Goal: Task Accomplishment & Management: Manage account settings

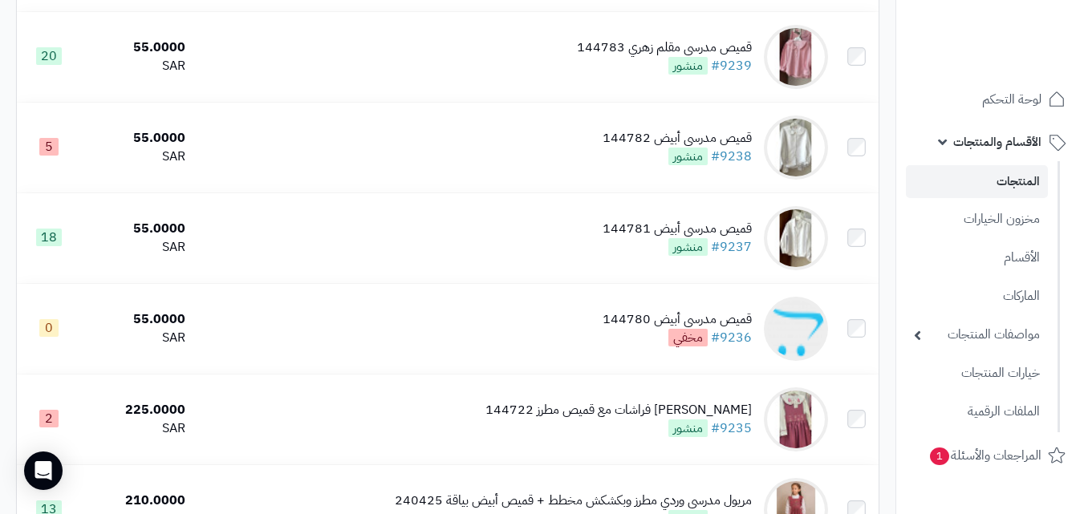
scroll to position [1747, 0]
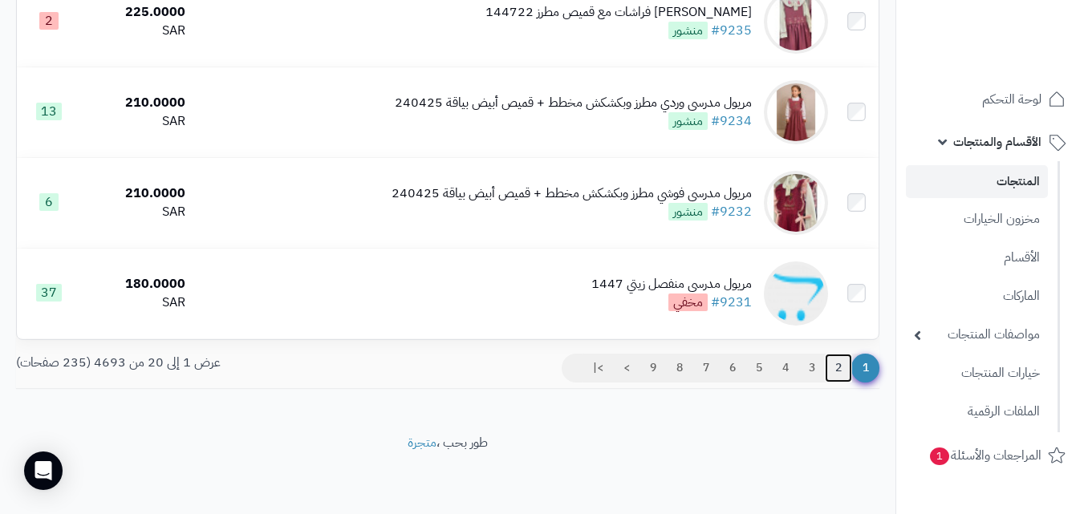
click at [848, 381] on link "2" at bounding box center [838, 368] width 27 height 29
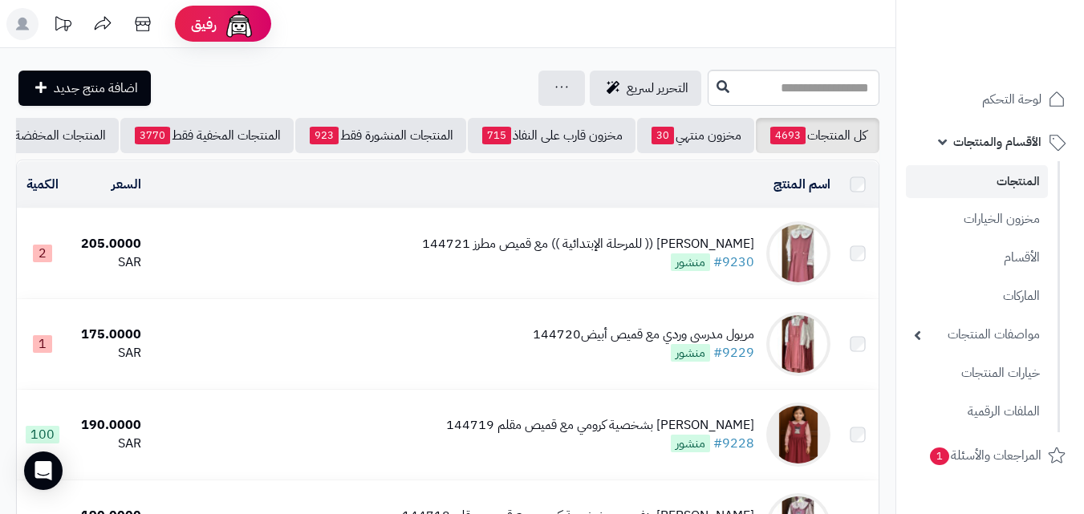
scroll to position [26, 0]
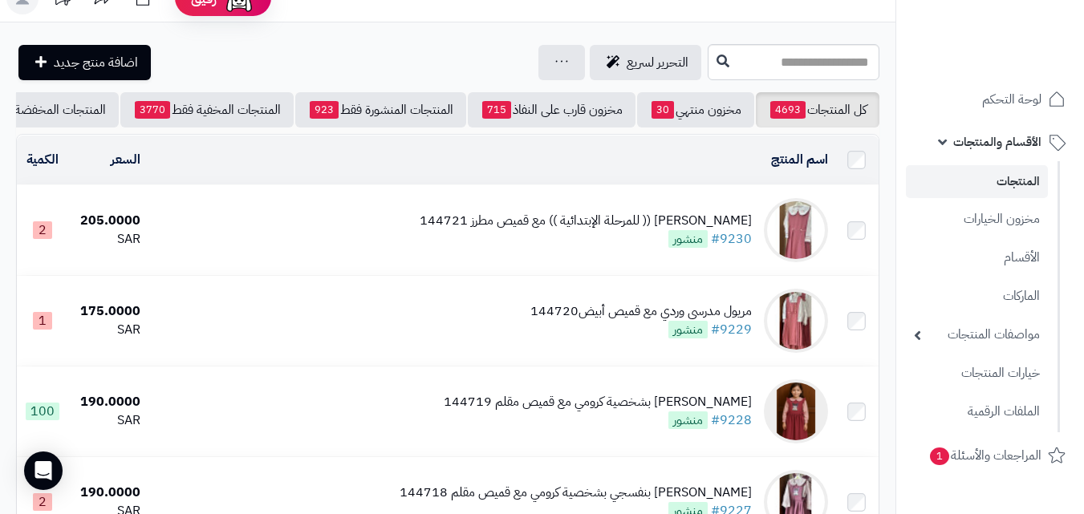
click at [1083, 58] on html "رفيق ! الطلبات معالجة مكتمل إرجاع المنتجات العملاء المتواجدون الان 20244 عملاء …" at bounding box center [542, 231] width 1084 height 514
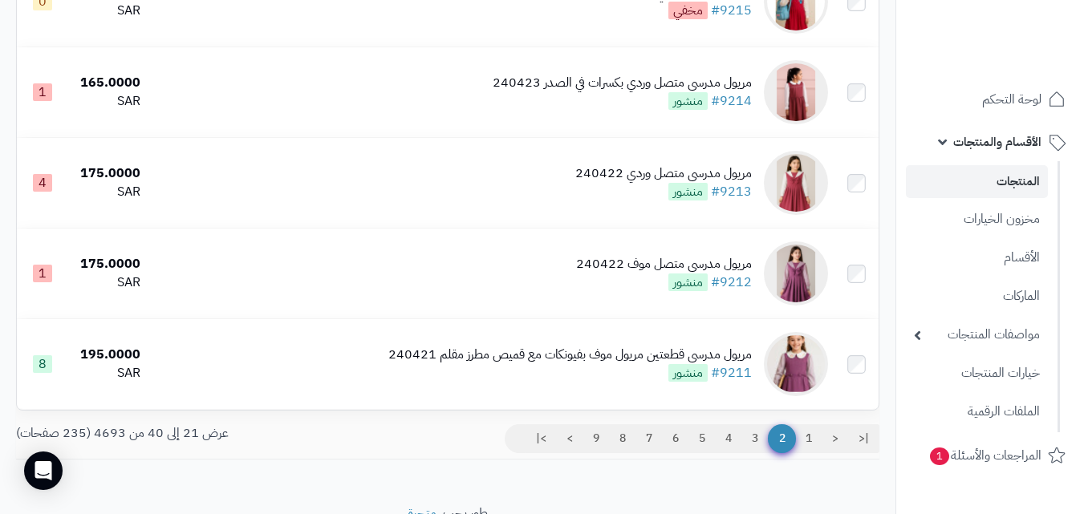
scroll to position [1651, 0]
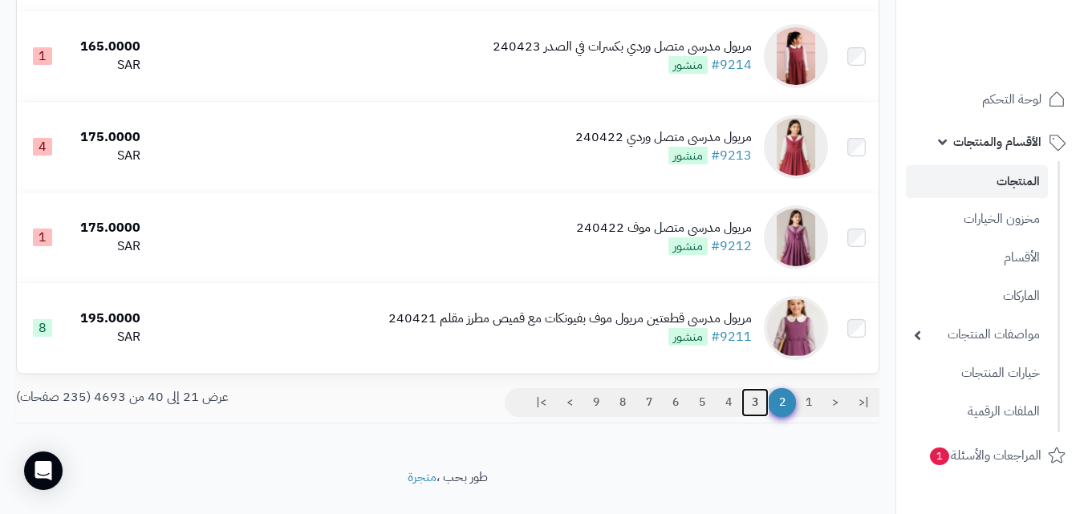
click at [758, 413] on link "3" at bounding box center [754, 402] width 27 height 29
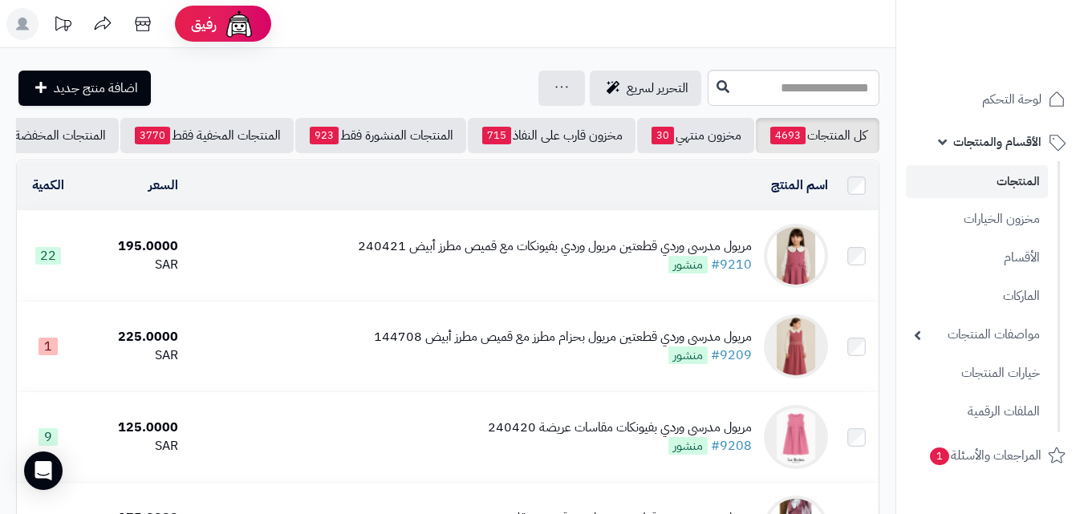
click at [494, 256] on div "مريول مدرسي وردي قطعتين مريول وردي بفيونكات مع قميص مطرز أبيض 240421" at bounding box center [555, 247] width 394 height 18
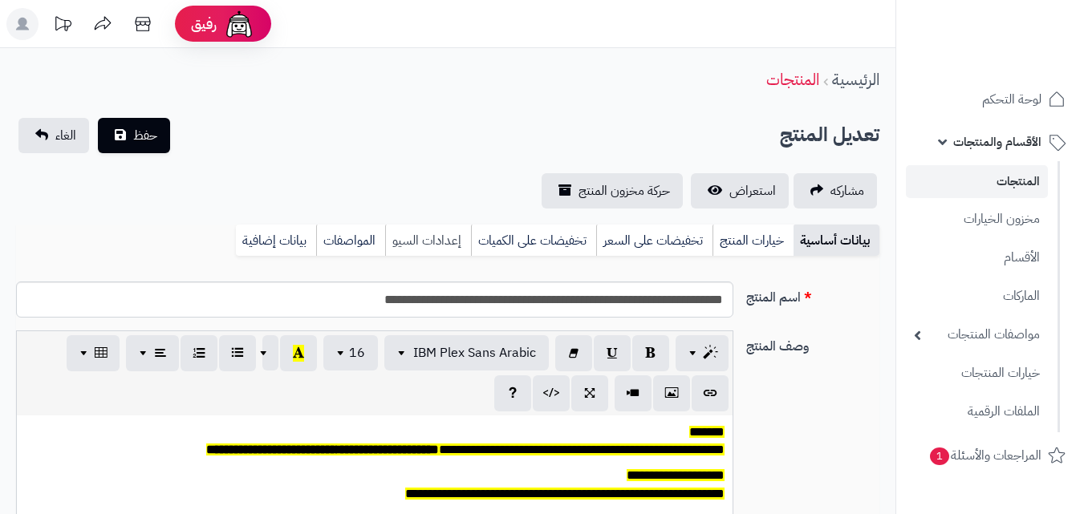
scroll to position [132, 0]
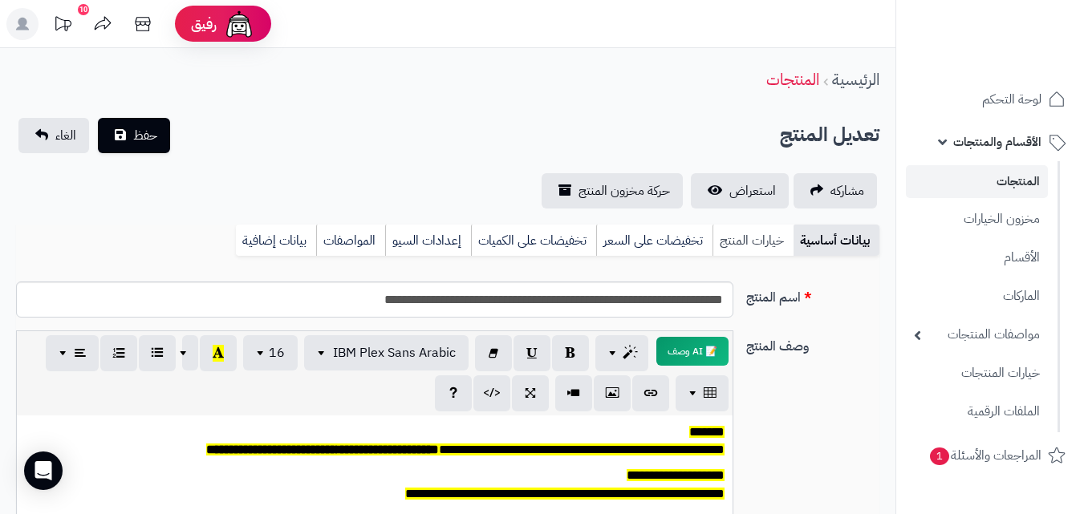
click at [762, 231] on link "خيارات المنتج" at bounding box center [753, 241] width 81 height 32
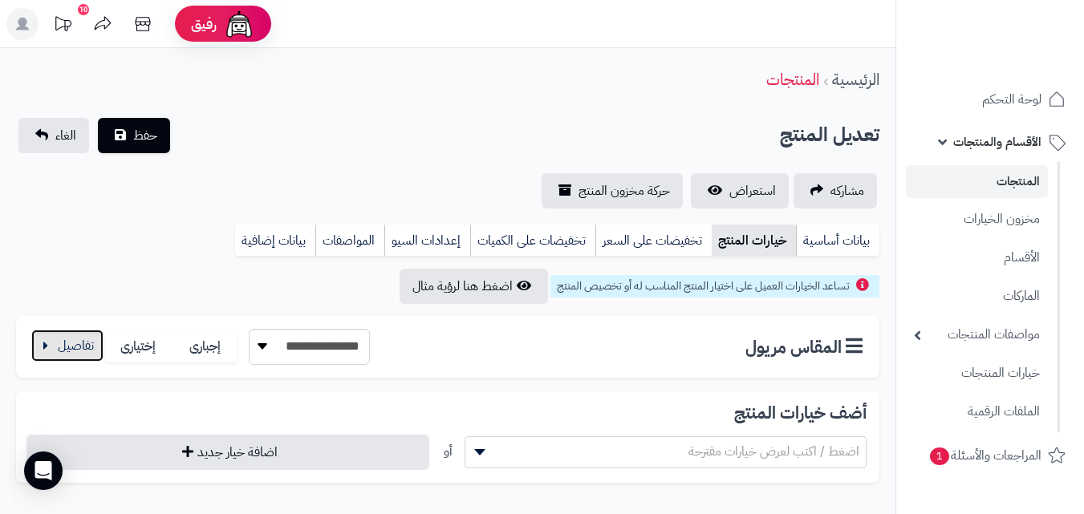
click at [62, 347] on button "button" at bounding box center [67, 346] width 72 height 32
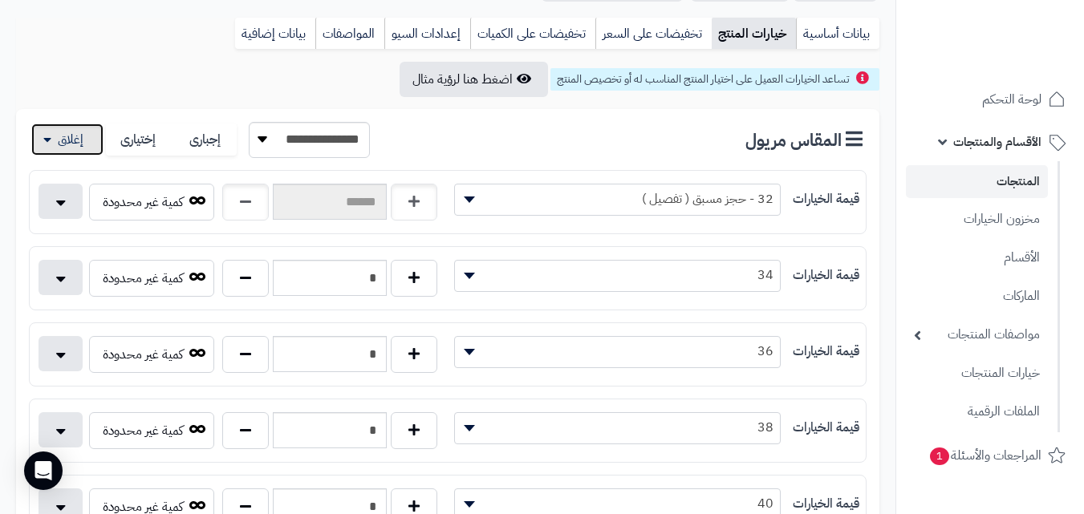
scroll to position [307, 0]
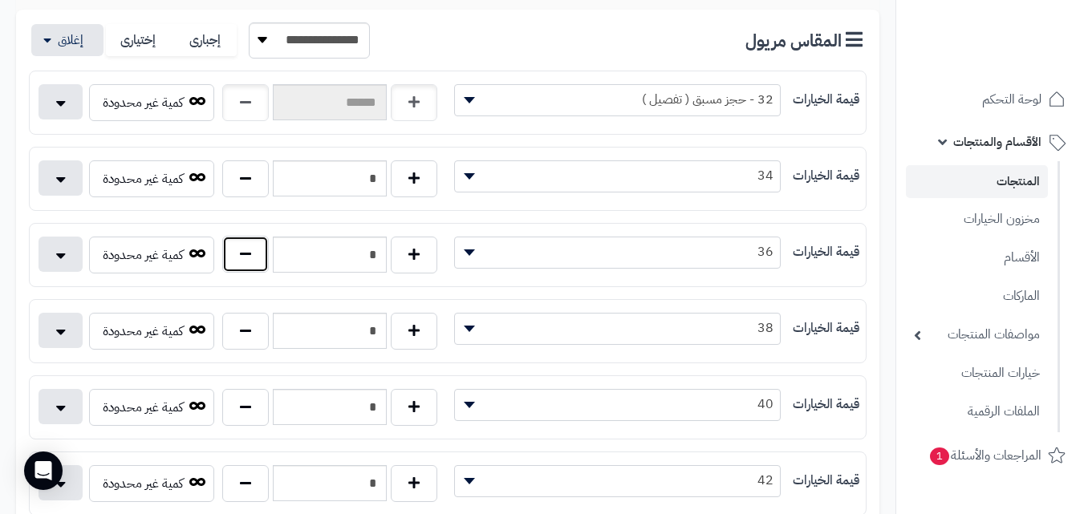
click at [243, 264] on button "button" at bounding box center [245, 254] width 47 height 37
type input "*"
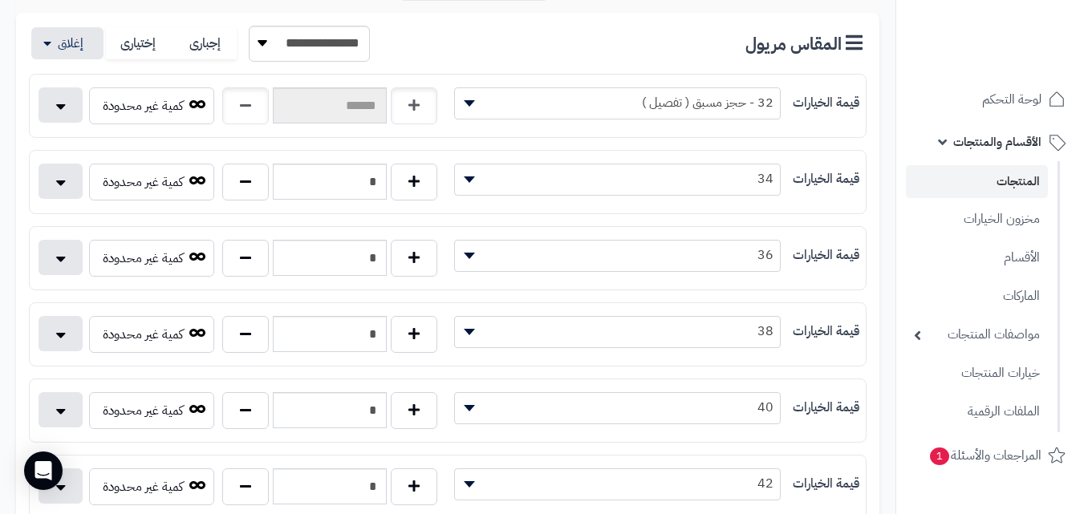
scroll to position [0, 0]
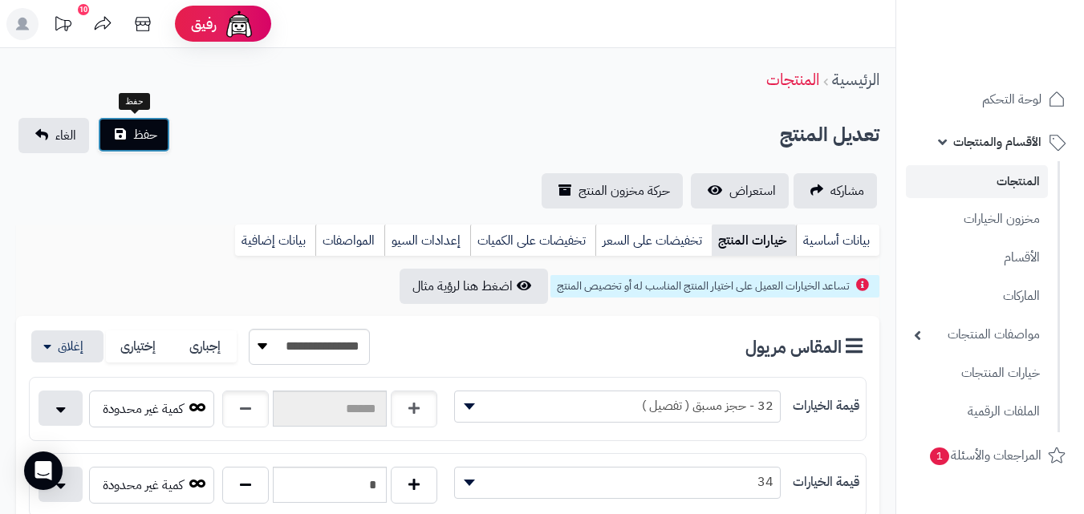
click at [156, 147] on button "حفظ" at bounding box center [134, 134] width 72 height 35
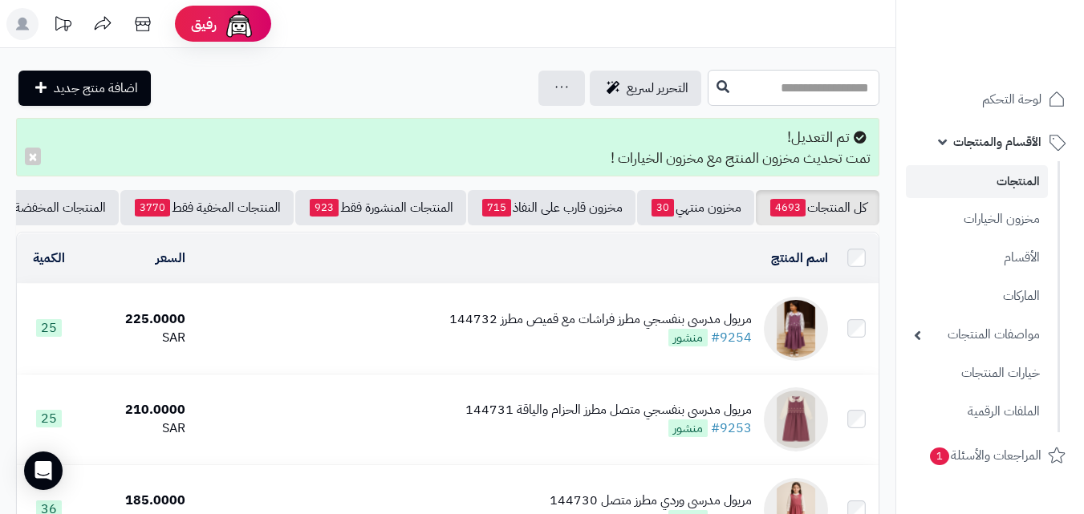
click at [742, 90] on input "text" at bounding box center [794, 88] width 172 height 36
type input "****"
click at [711, 79] on button at bounding box center [723, 86] width 24 height 30
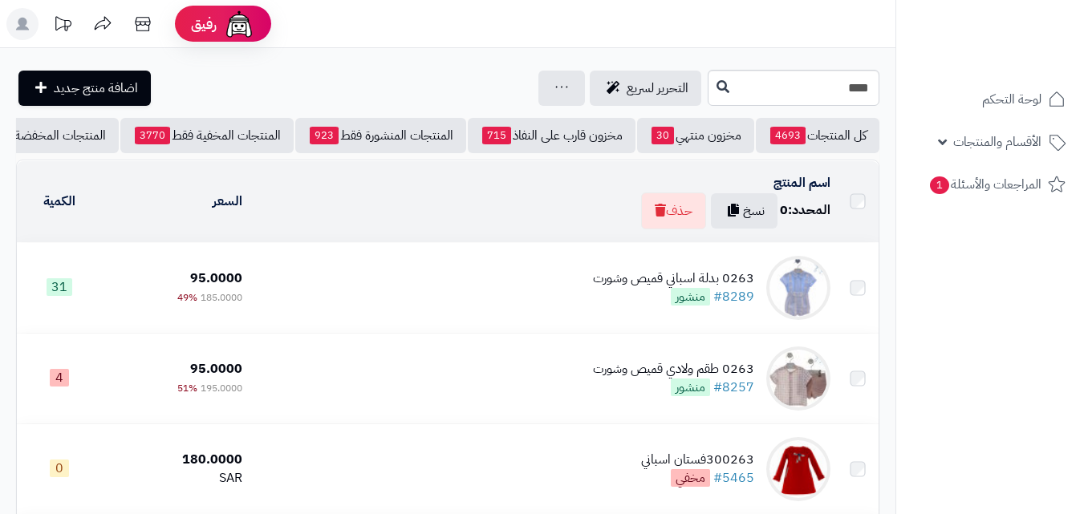
click at [569, 309] on td "0263 بدلة اسباني قميص وشورت #8289 منشور" at bounding box center [543, 288] width 588 height 90
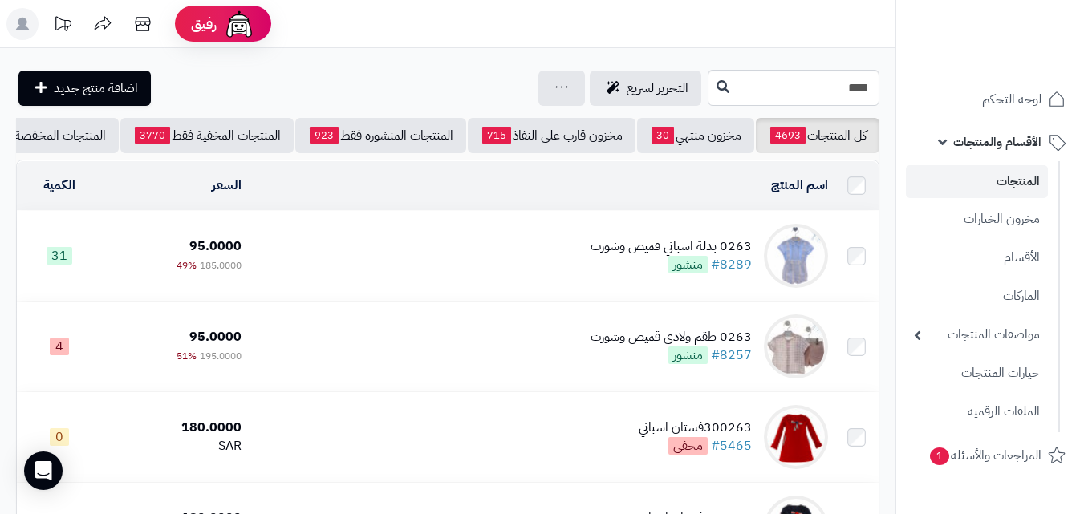
click at [631, 256] on div "0263 بدلة اسباني قميص وشورت" at bounding box center [671, 247] width 161 height 18
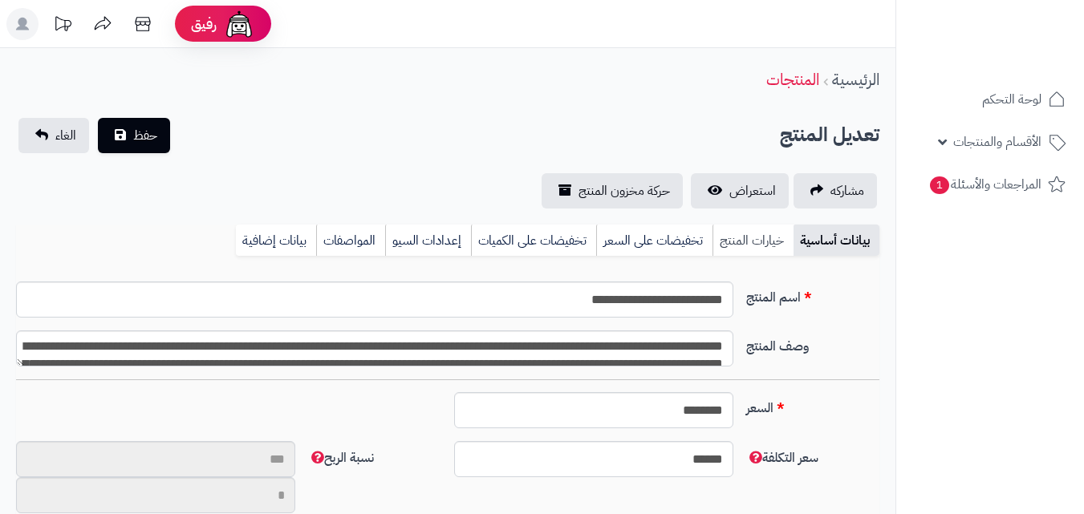
scroll to position [173, 0]
click at [745, 245] on link "خيارات المنتج" at bounding box center [753, 241] width 81 height 32
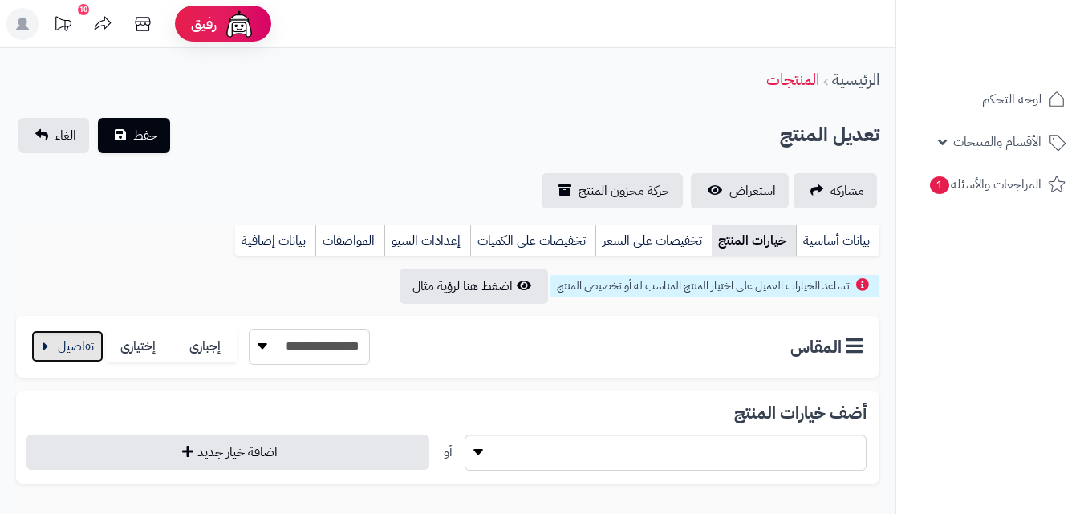
click at [87, 346] on button "button" at bounding box center [67, 347] width 72 height 32
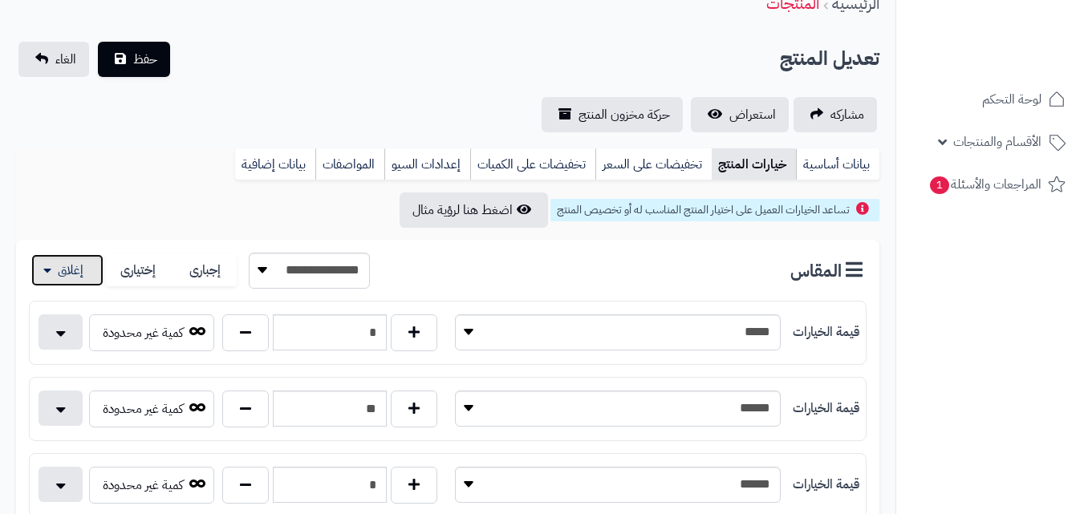
scroll to position [82, 0]
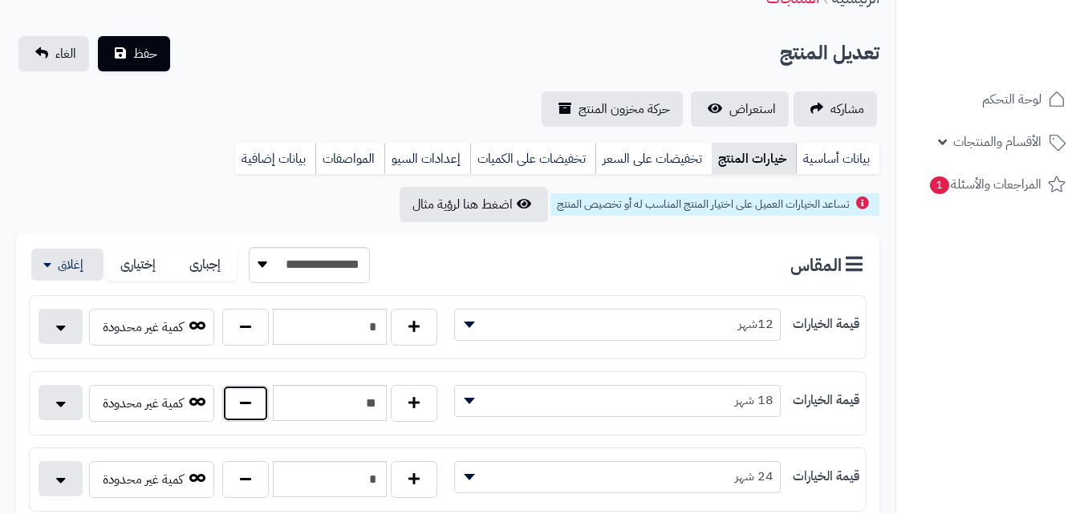
click at [238, 413] on button "button" at bounding box center [245, 403] width 47 height 37
type input "**"
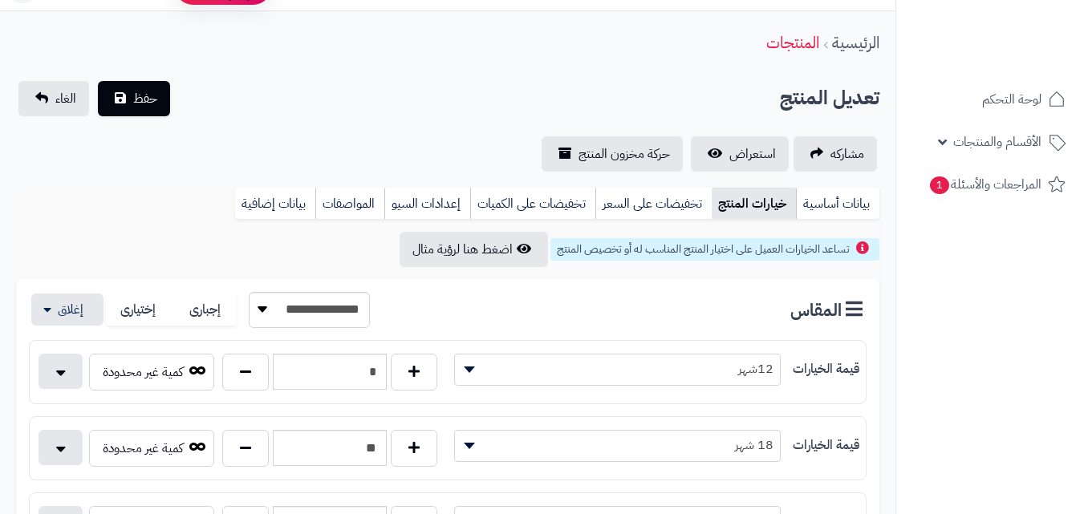
scroll to position [0, 0]
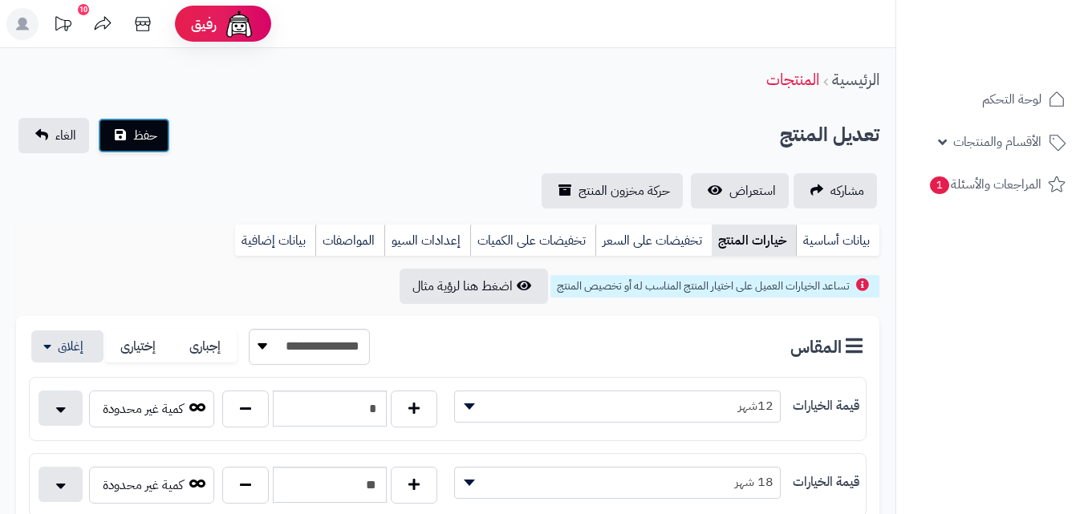
click at [146, 149] on button "حفظ" at bounding box center [134, 135] width 72 height 35
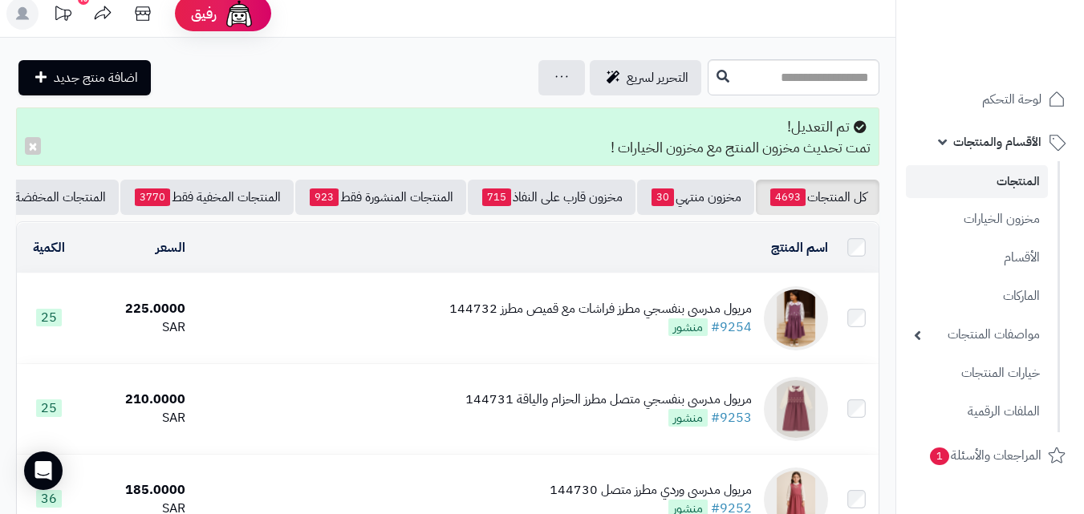
scroll to position [80, 0]
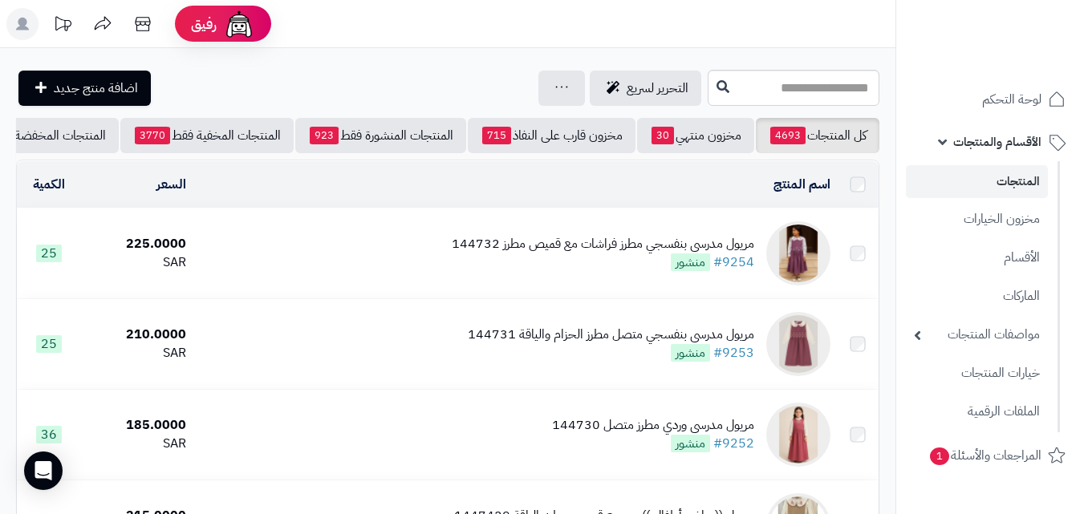
scroll to position [80, 0]
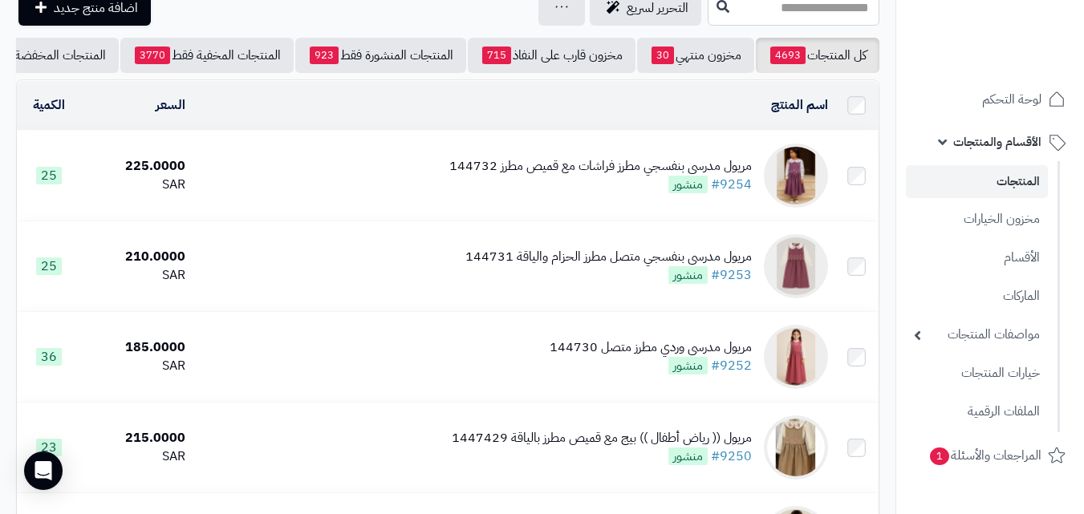
click at [792, 20] on input "text" at bounding box center [794, 8] width 172 height 36
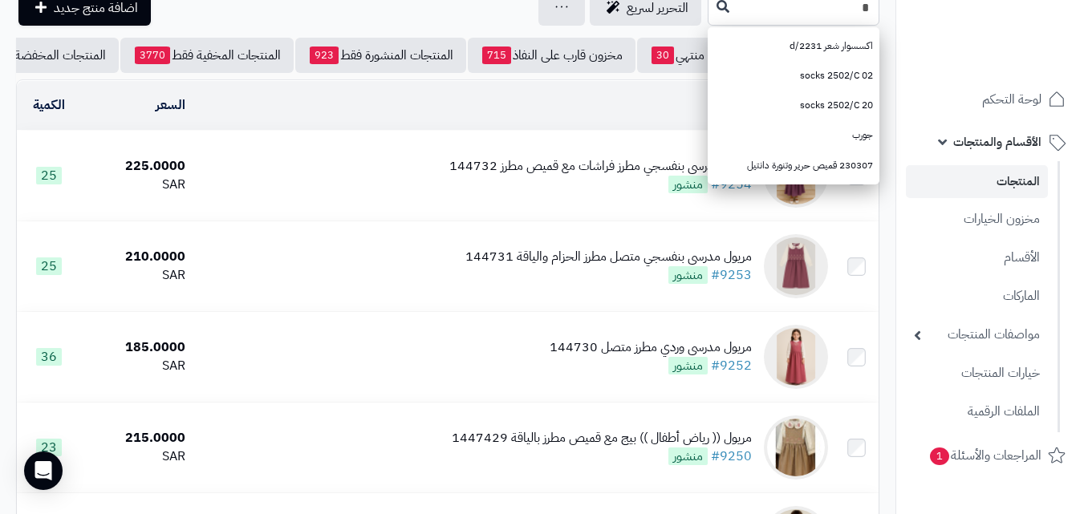
scroll to position [79, 0]
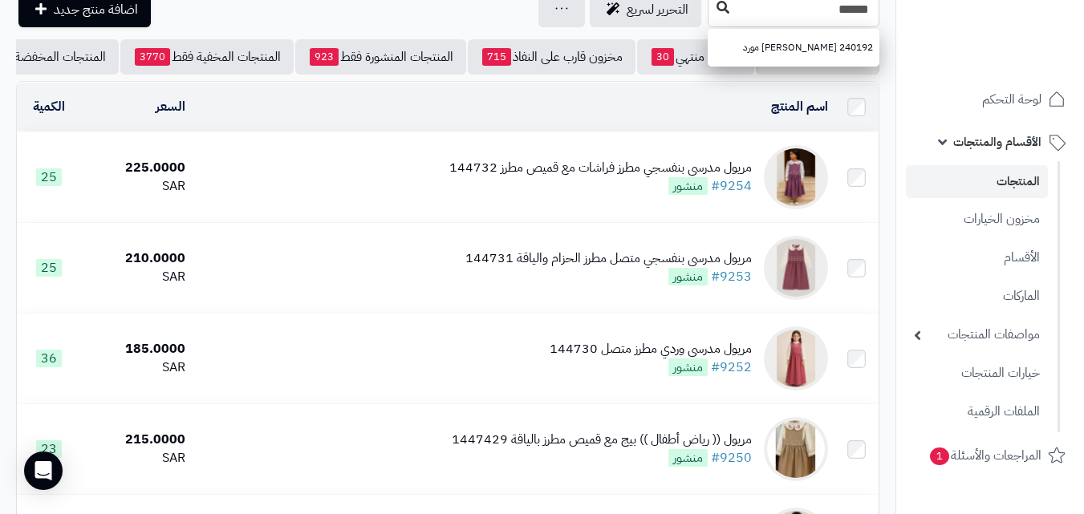
type input "******"
click at [717, 10] on icon at bounding box center [723, 7] width 13 height 13
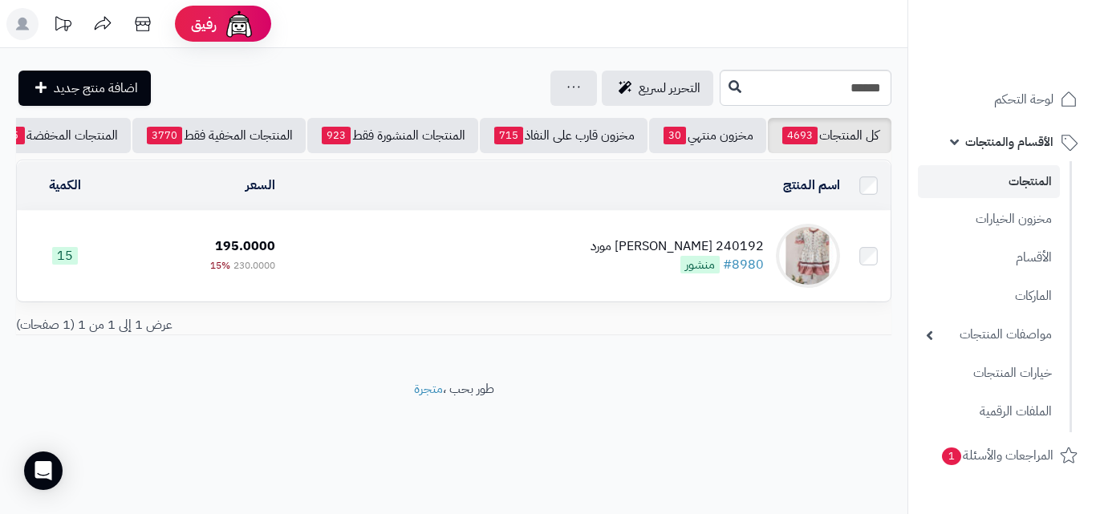
click at [475, 282] on td "240192 فستان ربيعي مورد #8980 منشور" at bounding box center [564, 256] width 565 height 90
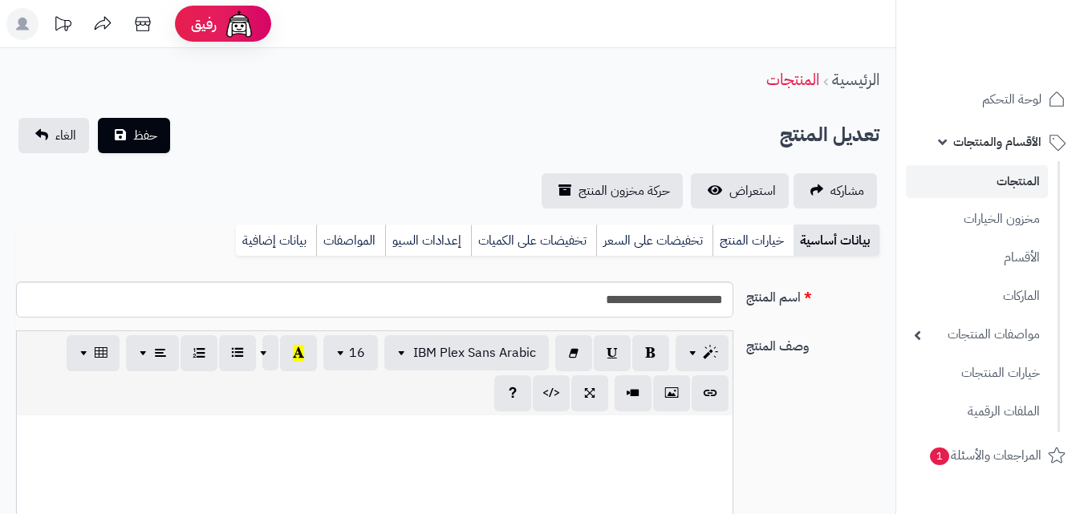
scroll to position [293, 0]
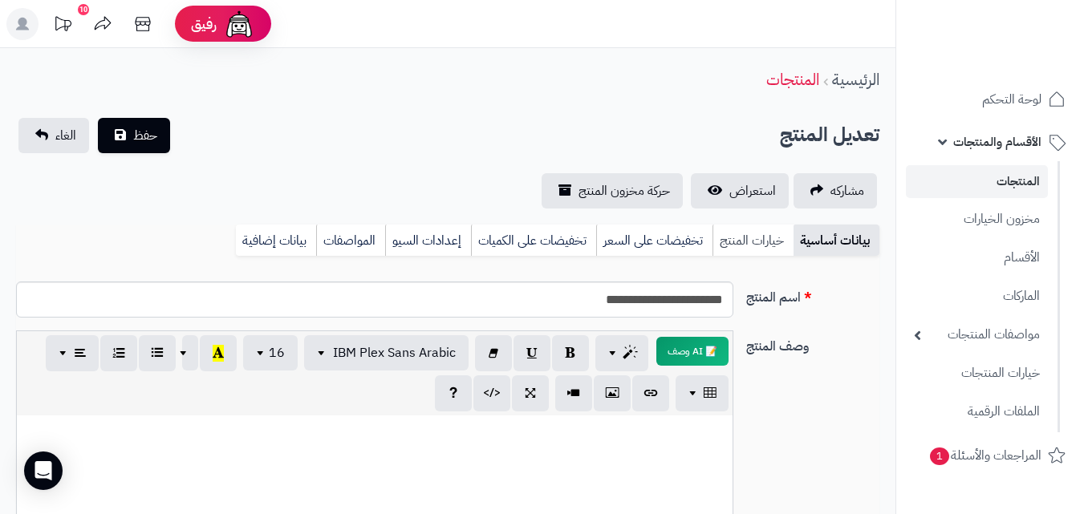
click at [756, 236] on link "خيارات المنتج" at bounding box center [753, 241] width 81 height 32
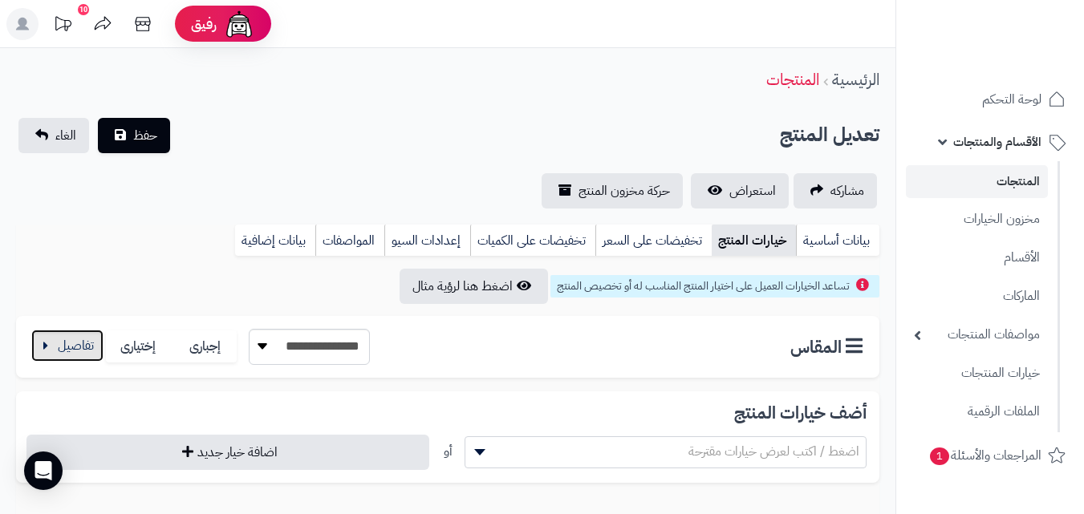
click at [86, 335] on button "button" at bounding box center [67, 346] width 72 height 32
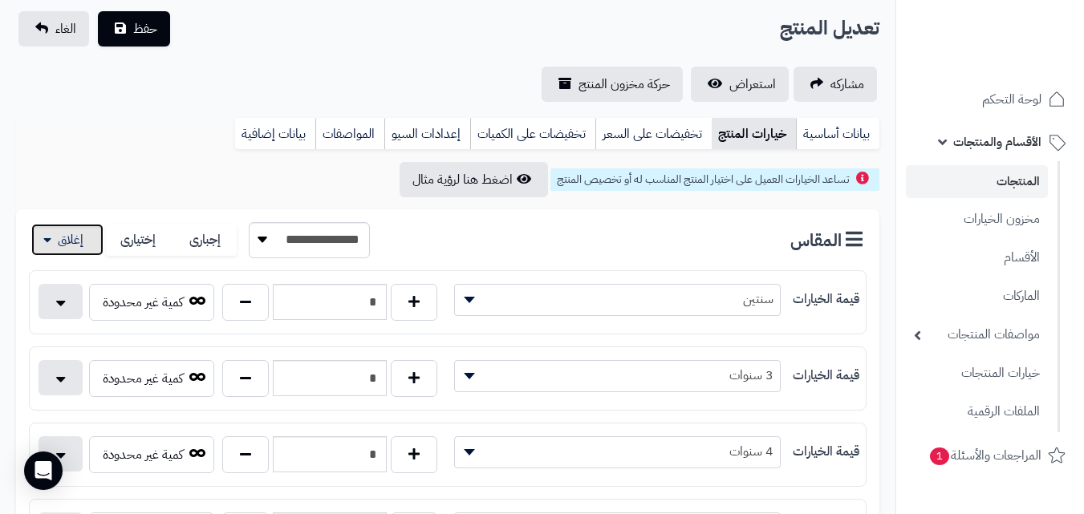
scroll to position [211, 0]
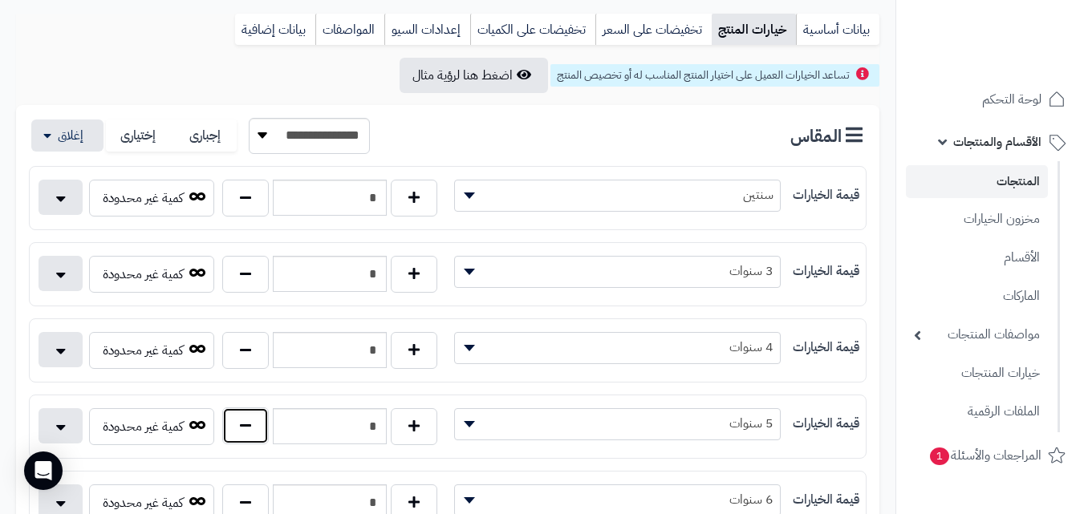
click at [258, 434] on button "button" at bounding box center [245, 426] width 47 height 37
type input "*"
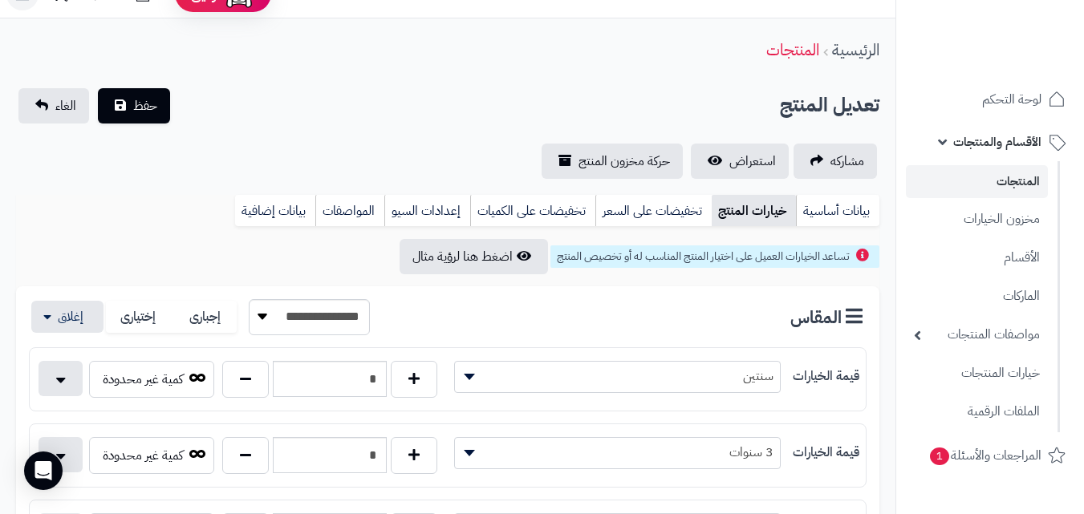
scroll to position [0, 0]
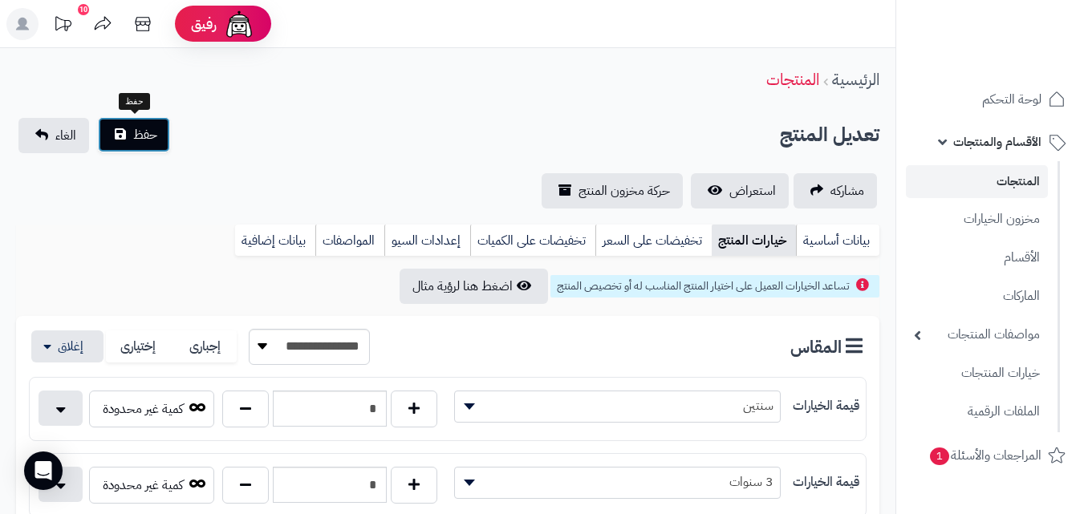
click at [167, 128] on button "حفظ" at bounding box center [134, 134] width 72 height 35
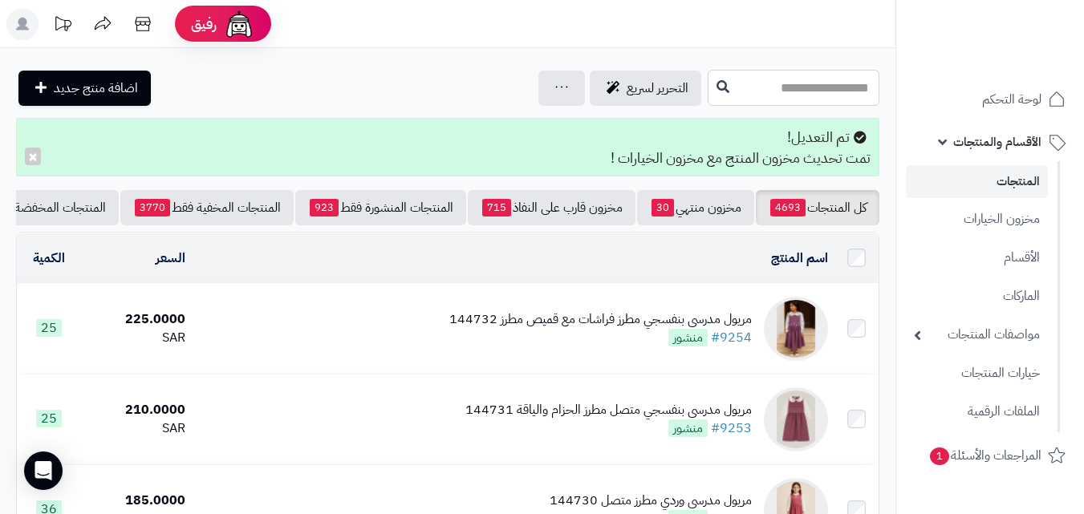
click at [708, 97] on input "text" at bounding box center [794, 88] width 172 height 36
type input "*"
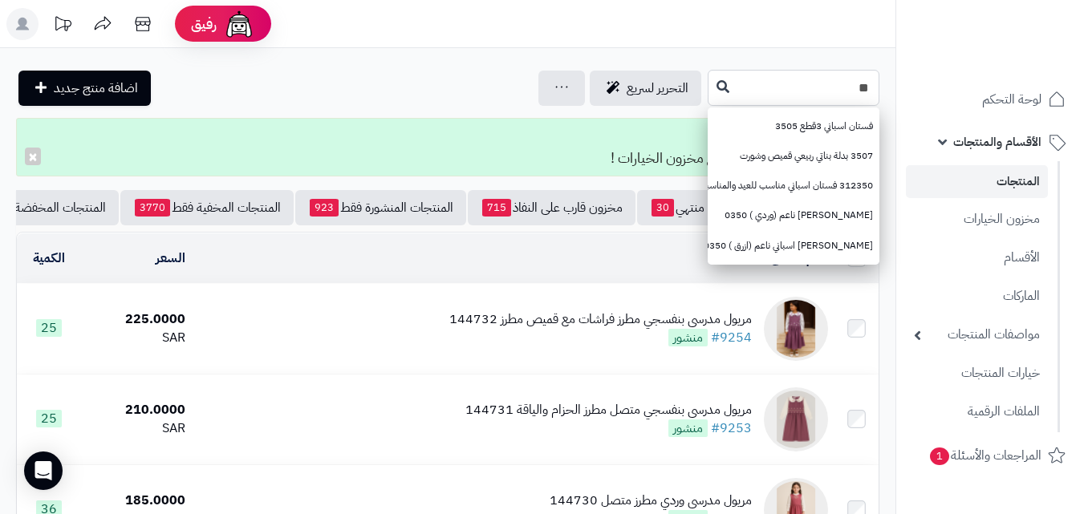
type input "*"
type input "****"
click at [711, 92] on button at bounding box center [723, 86] width 24 height 30
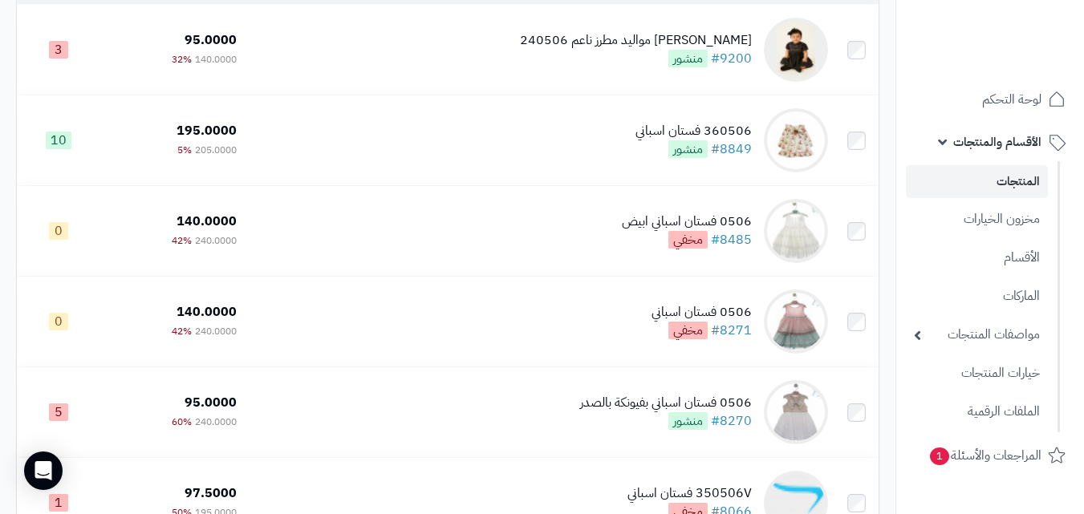
scroll to position [219, 0]
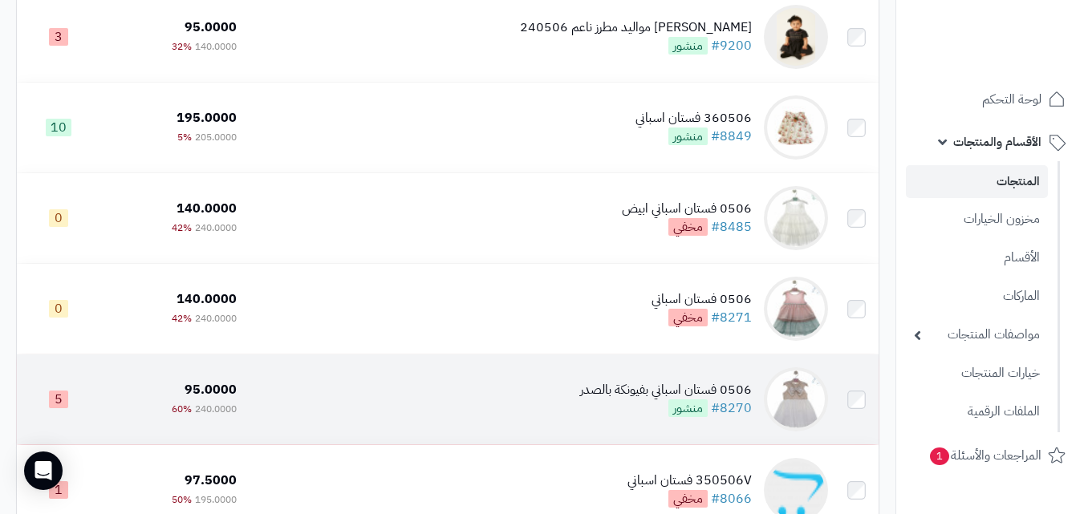
click at [376, 376] on td "0506 فستان اسباني بفيونكة بالصدر #8270 منشور" at bounding box center [538, 400] width 591 height 90
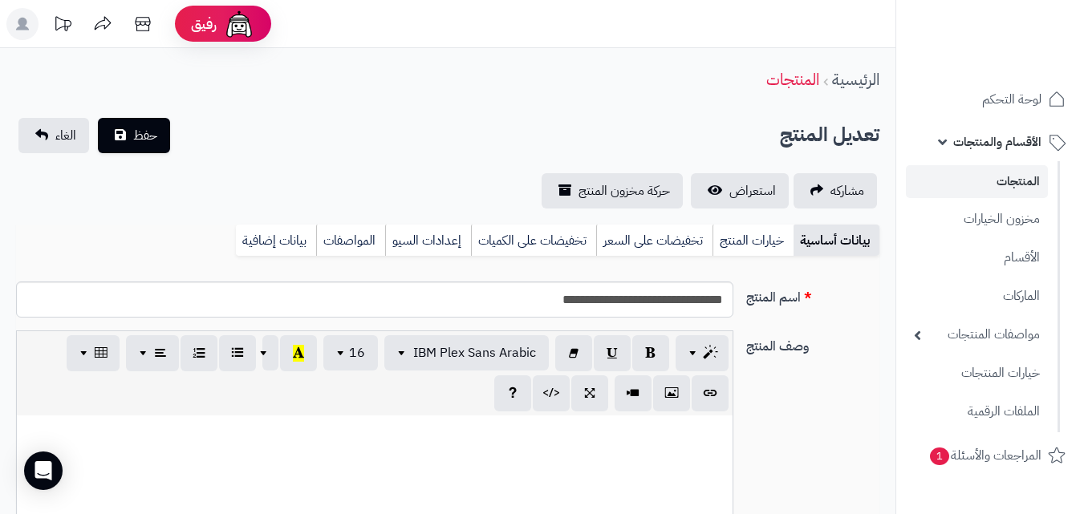
click at [751, 248] on link "خيارات المنتج" at bounding box center [753, 241] width 81 height 32
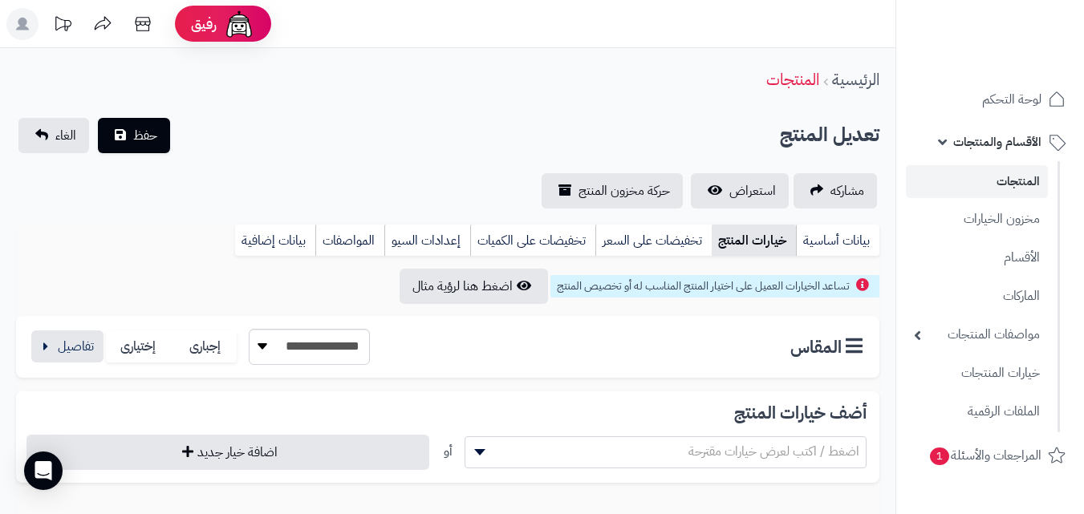
click at [66, 329] on div "**********" at bounding box center [199, 347] width 341 height 36
click at [74, 347] on button "button" at bounding box center [67, 346] width 72 height 32
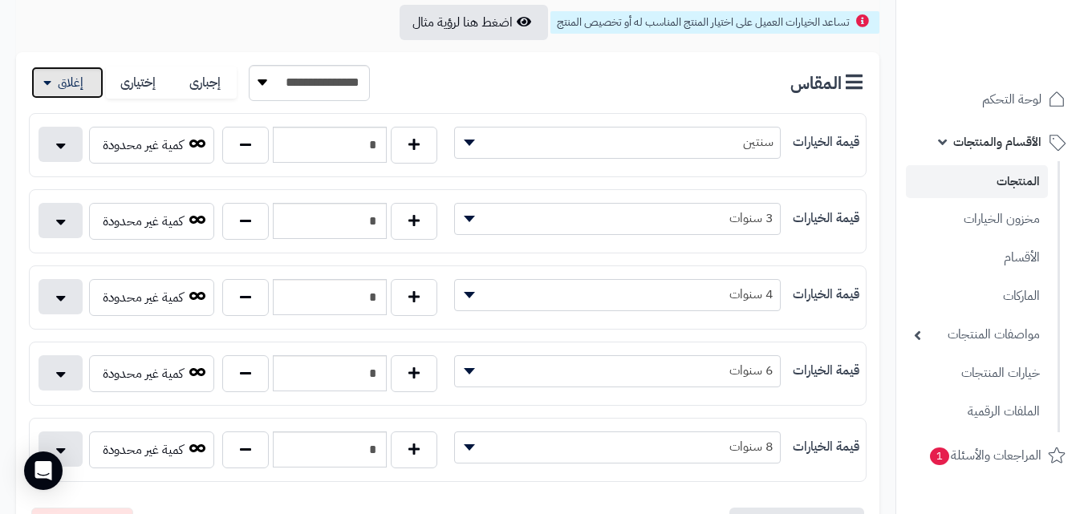
scroll to position [213, 0]
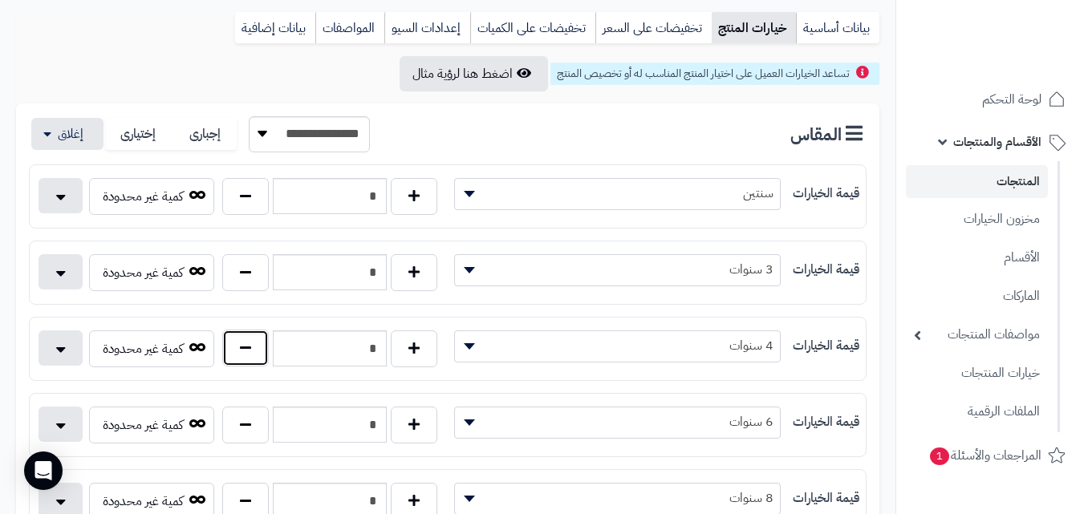
click at [242, 350] on button "button" at bounding box center [245, 348] width 47 height 37
type input "*"
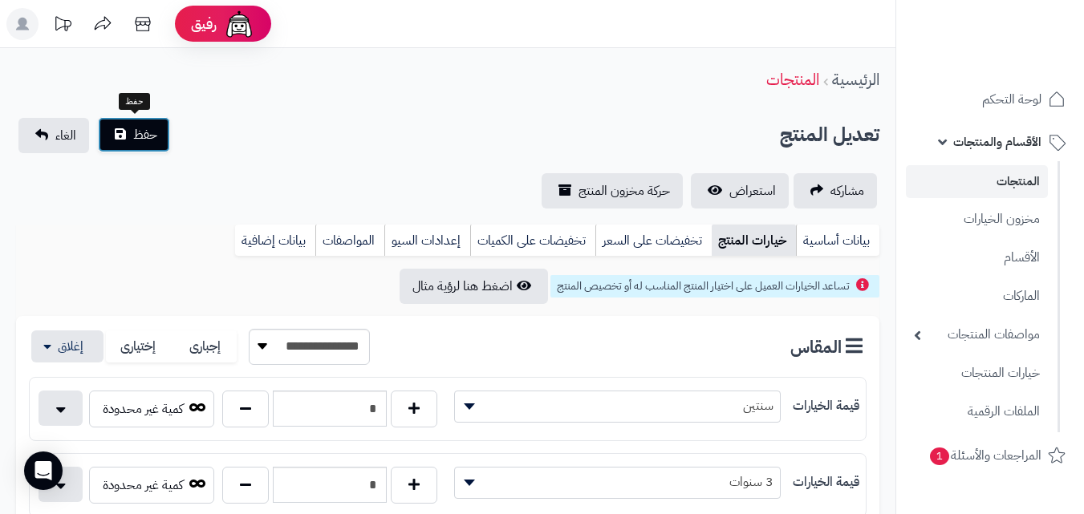
click at [132, 148] on button "حفظ" at bounding box center [134, 134] width 72 height 35
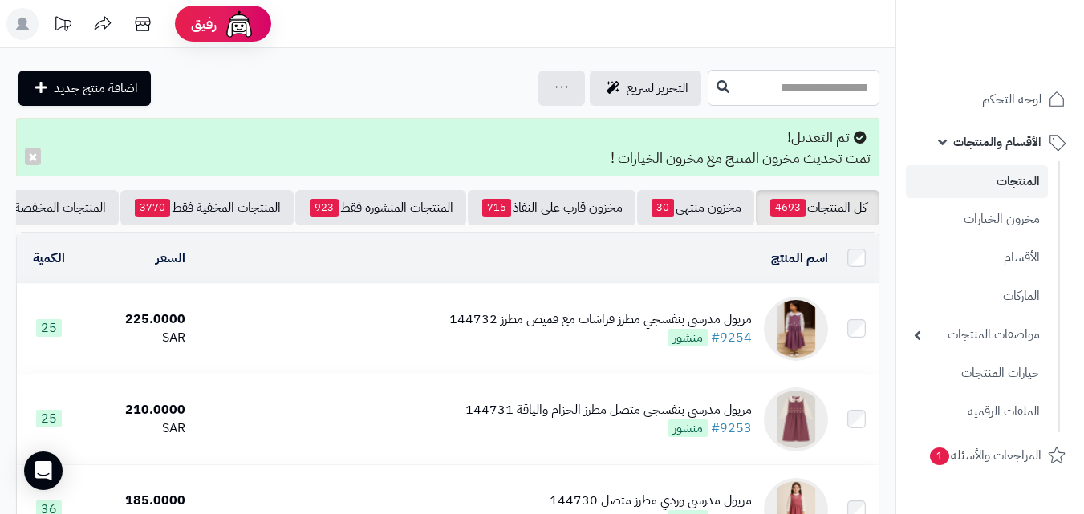
click at [708, 95] on input "text" at bounding box center [794, 88] width 172 height 36
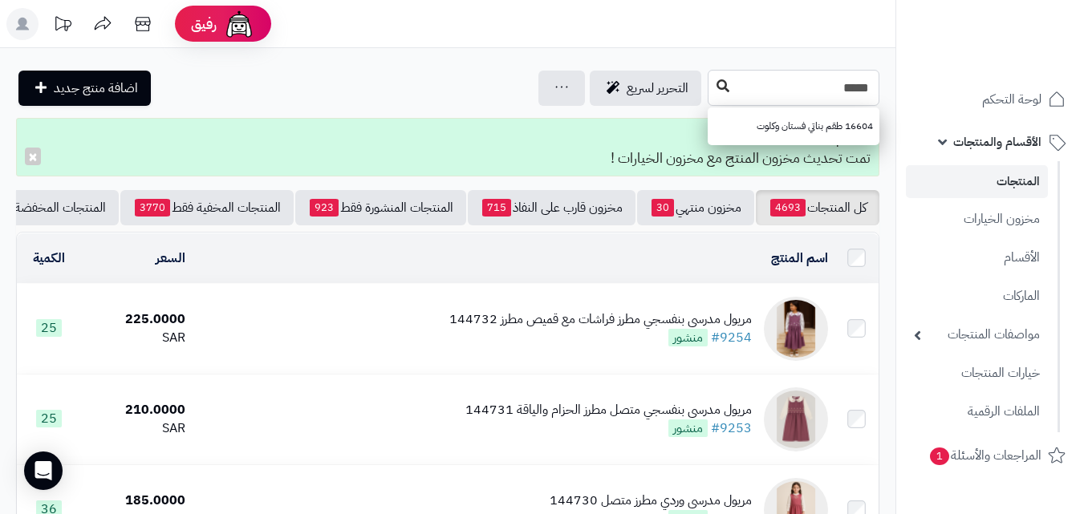
type input "*****"
click at [711, 86] on button at bounding box center [723, 86] width 24 height 30
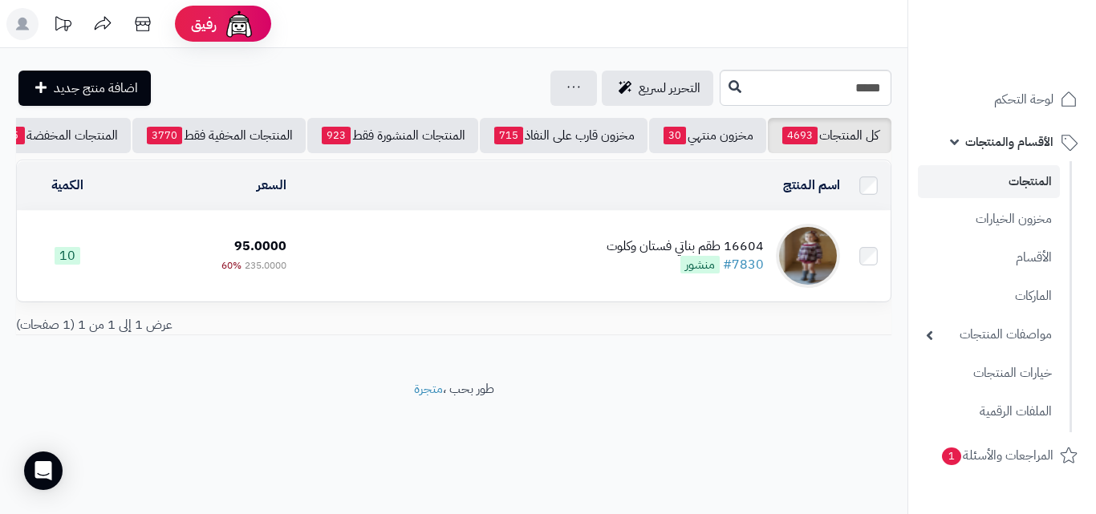
click at [630, 274] on div "16604 طقم بناتي فستان وكلوت #7830 منشور" at bounding box center [685, 256] width 157 height 37
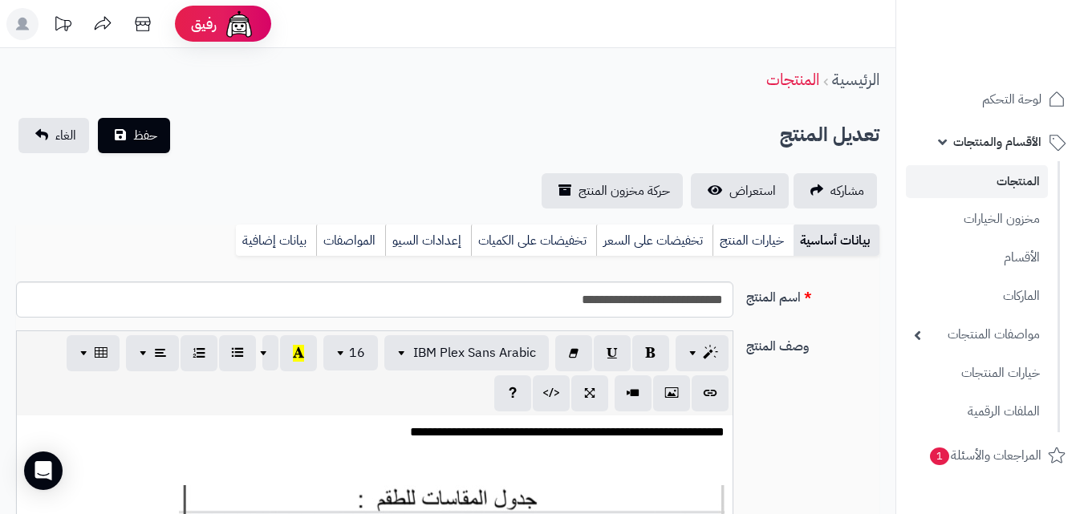
scroll to position [233, 0]
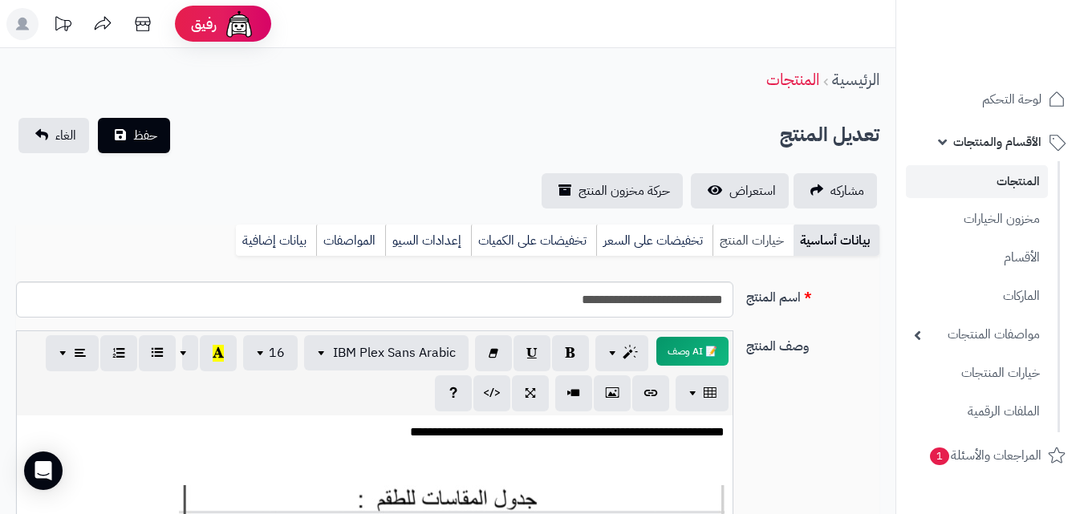
click at [743, 238] on link "خيارات المنتج" at bounding box center [753, 241] width 81 height 32
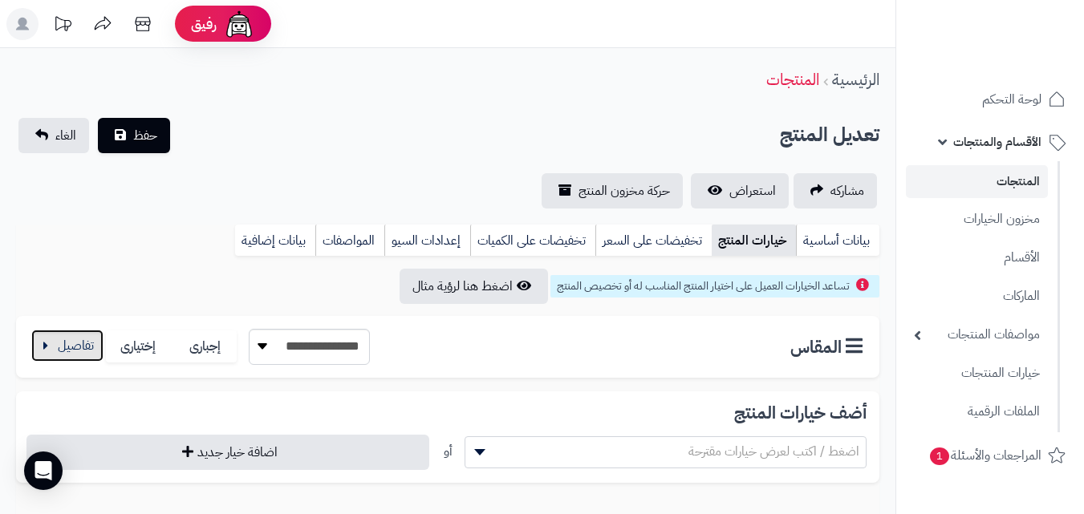
click at [63, 338] on button "button" at bounding box center [67, 346] width 72 height 32
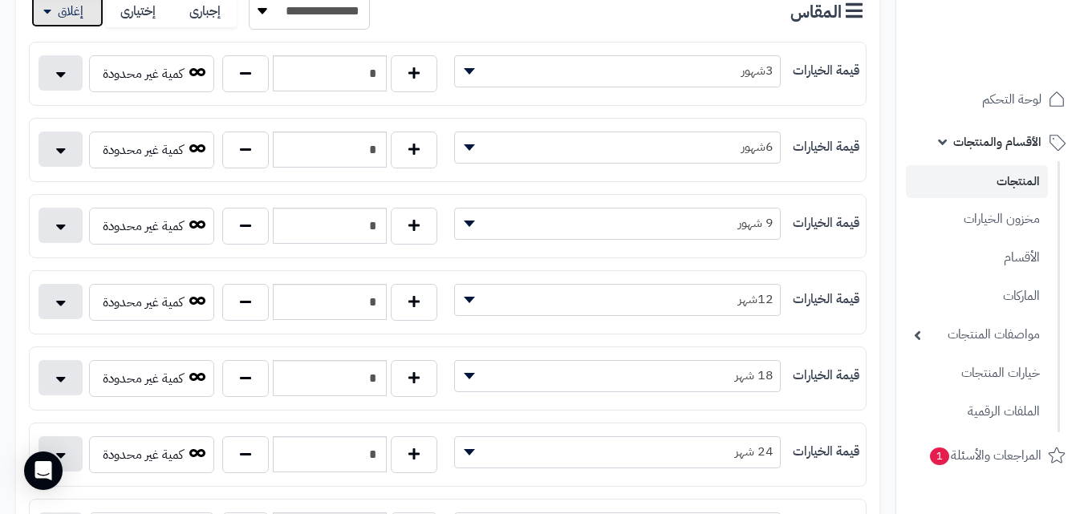
scroll to position [480, 0]
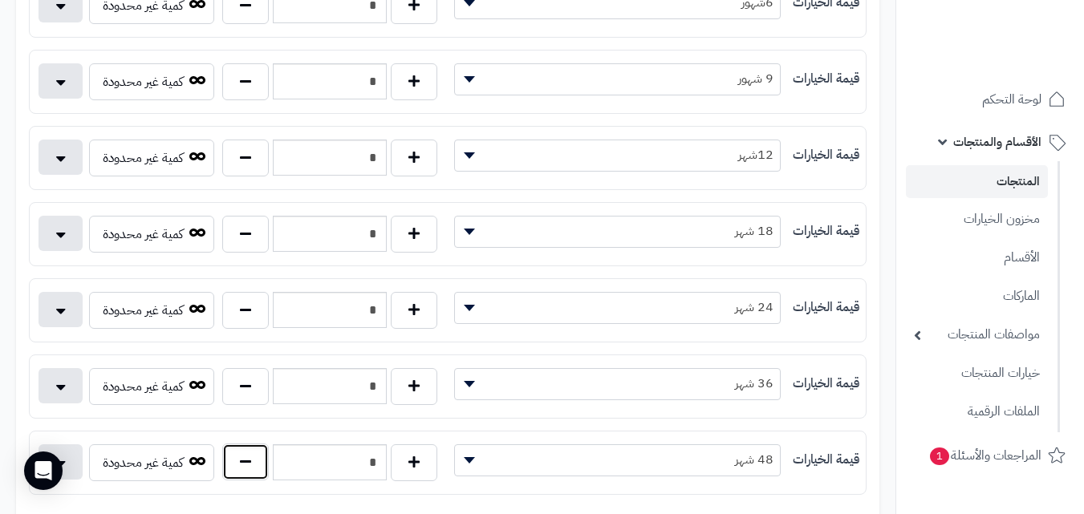
click at [246, 458] on button "button" at bounding box center [245, 462] width 47 height 37
type input "*"
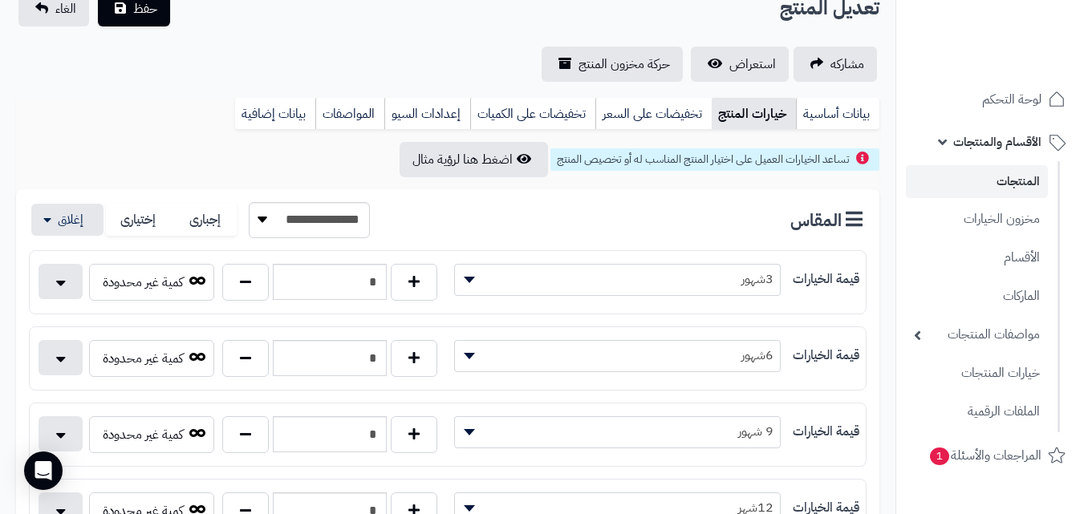
scroll to position [0, 0]
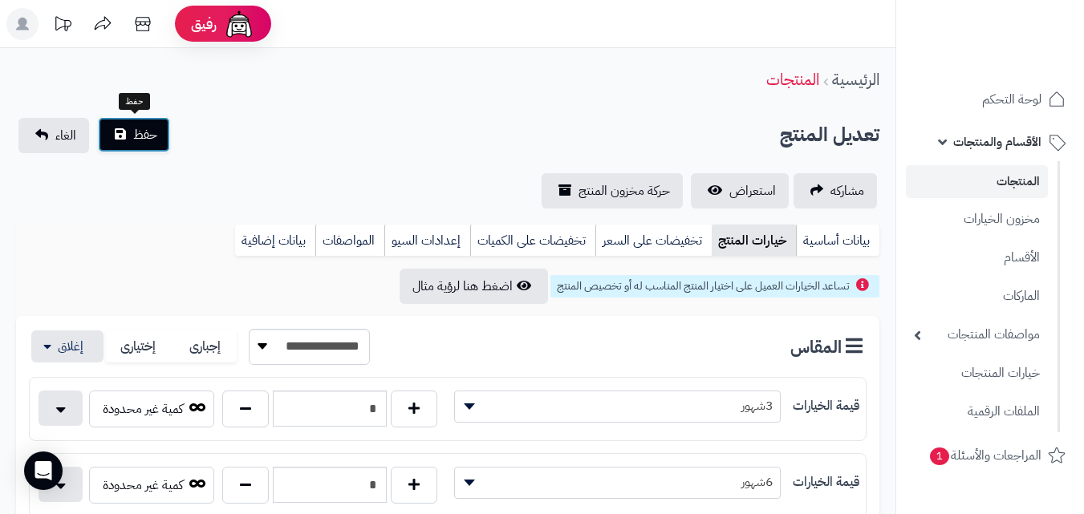
click at [155, 131] on span "حفظ" at bounding box center [145, 134] width 24 height 19
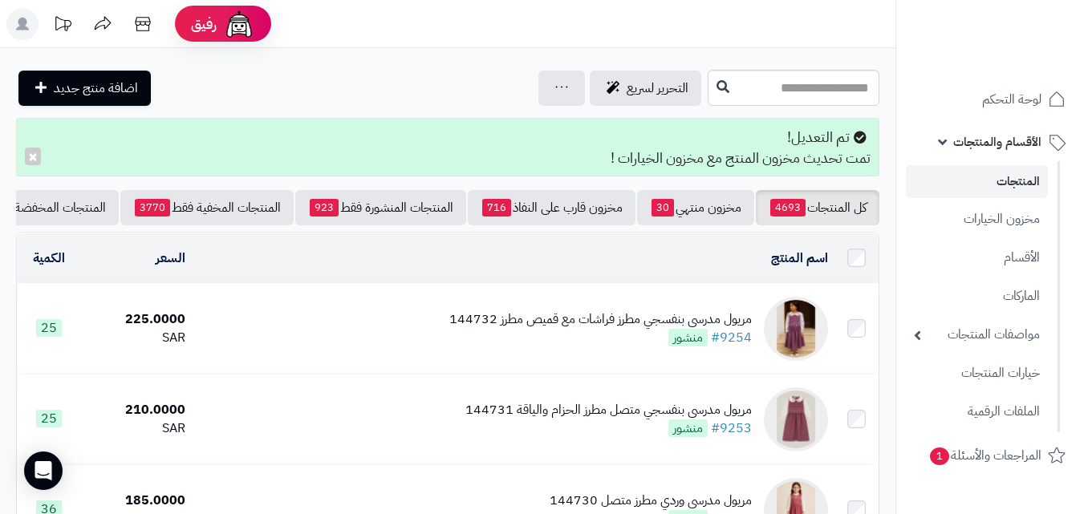
click at [152, 148] on div "تم التعديل! تمت تحديث مخزون المنتج مع مخزون الخيارات ! ×" at bounding box center [447, 147] width 863 height 59
click at [798, 81] on input "text" at bounding box center [794, 88] width 172 height 36
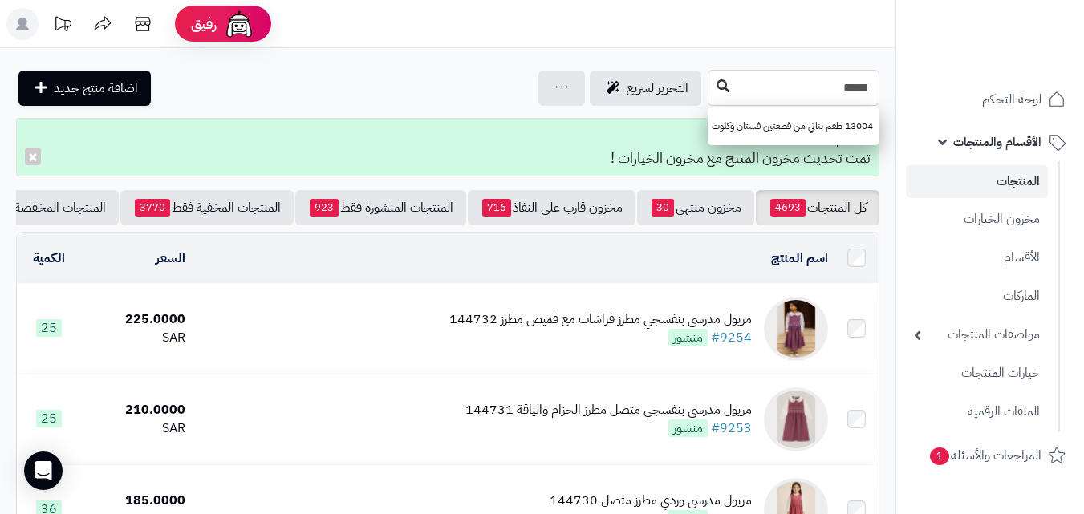
type input "*****"
click at [717, 82] on icon at bounding box center [723, 85] width 13 height 13
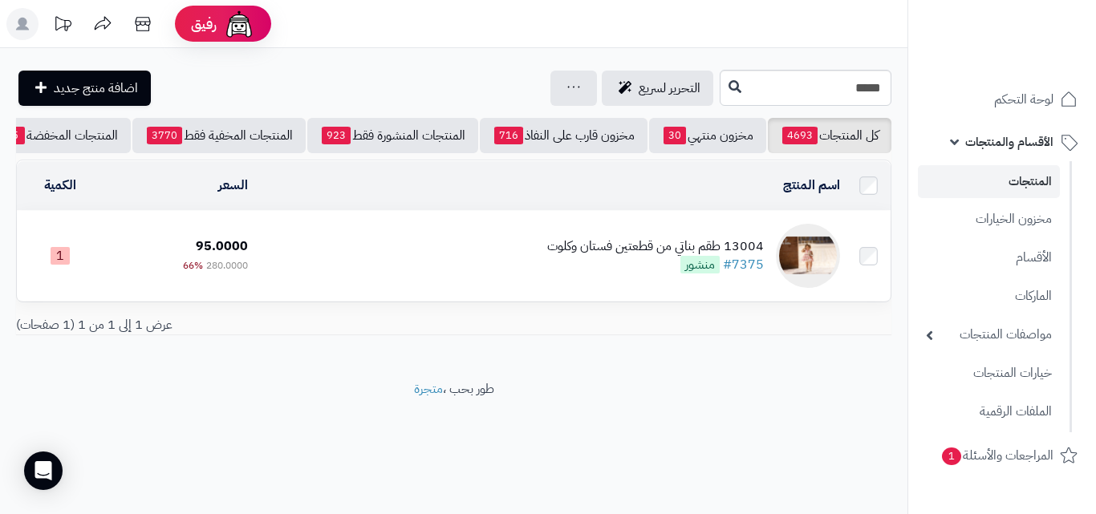
click at [606, 291] on td "13004 طقم بناتي من قطعتين فستان وكلوت #7375 منشور" at bounding box center [550, 256] width 592 height 90
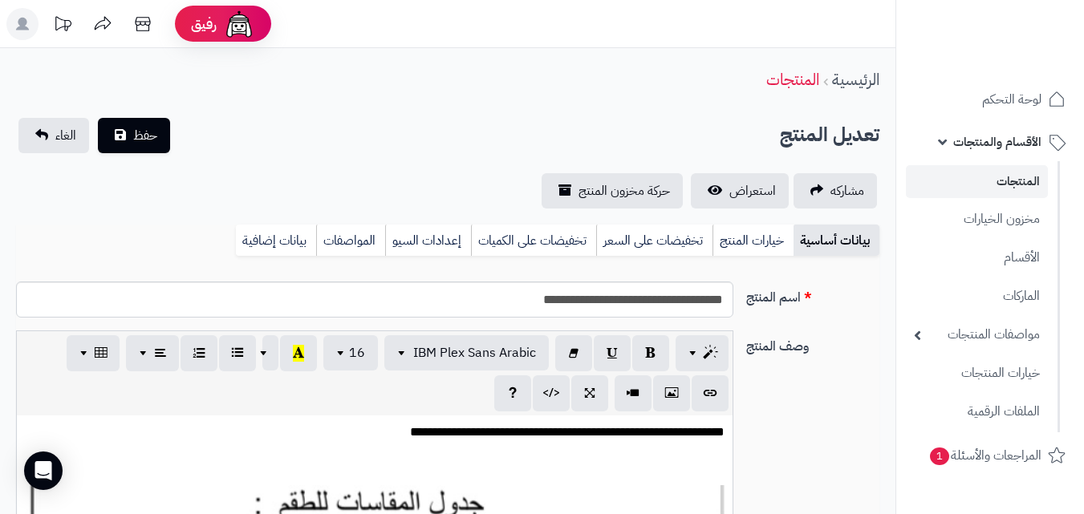
scroll to position [233, 0]
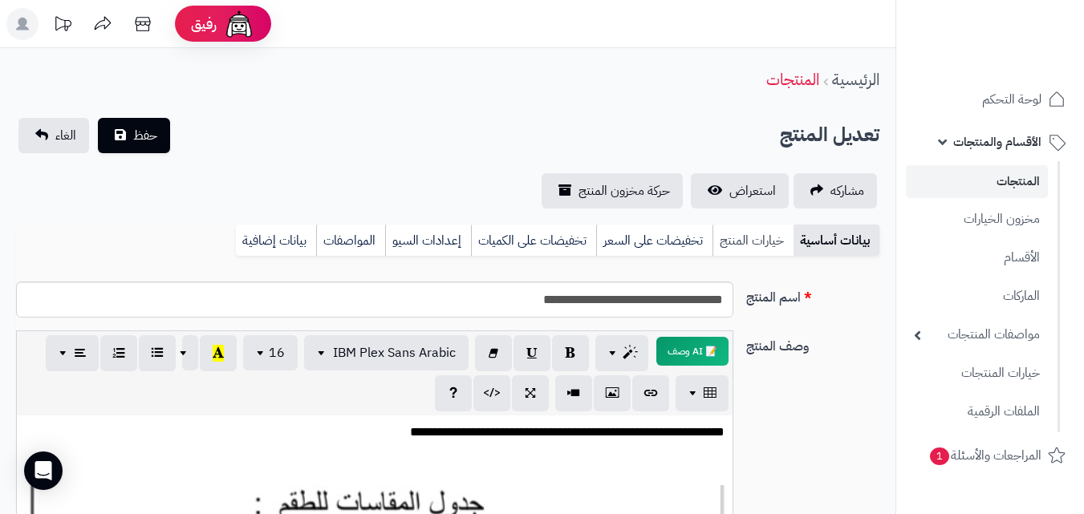
click at [745, 242] on link "خيارات المنتج" at bounding box center [753, 241] width 81 height 32
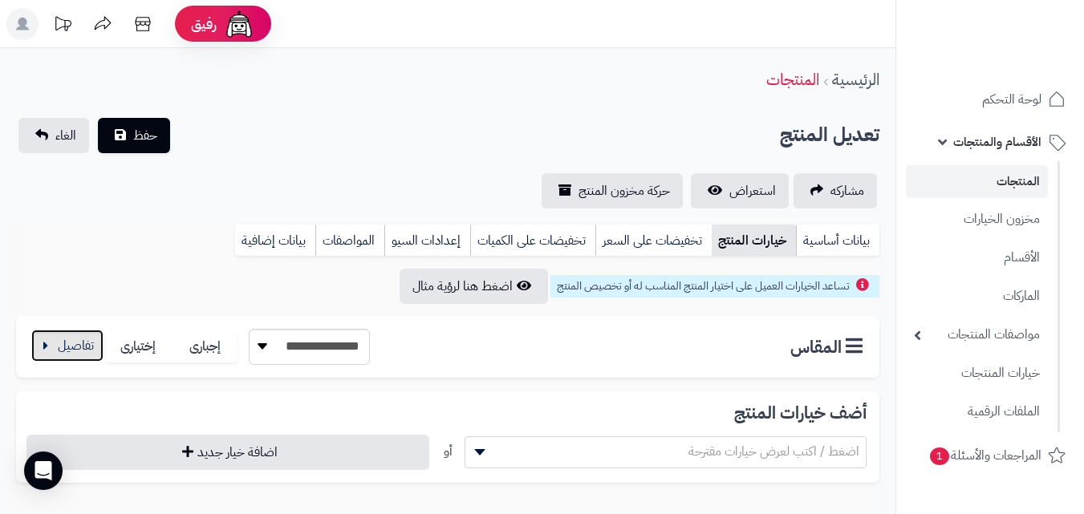
click at [68, 354] on button "button" at bounding box center [67, 346] width 72 height 32
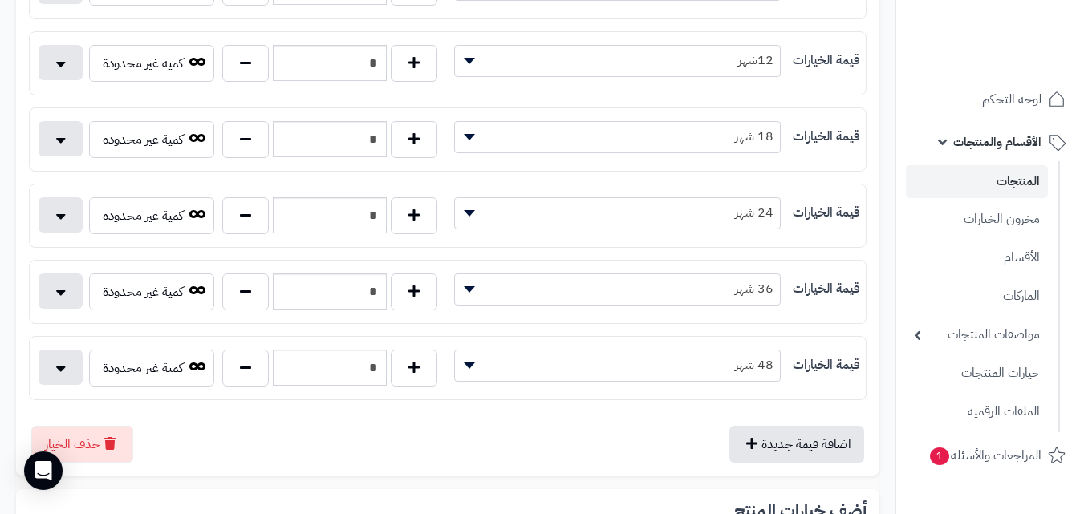
scroll to position [590, 0]
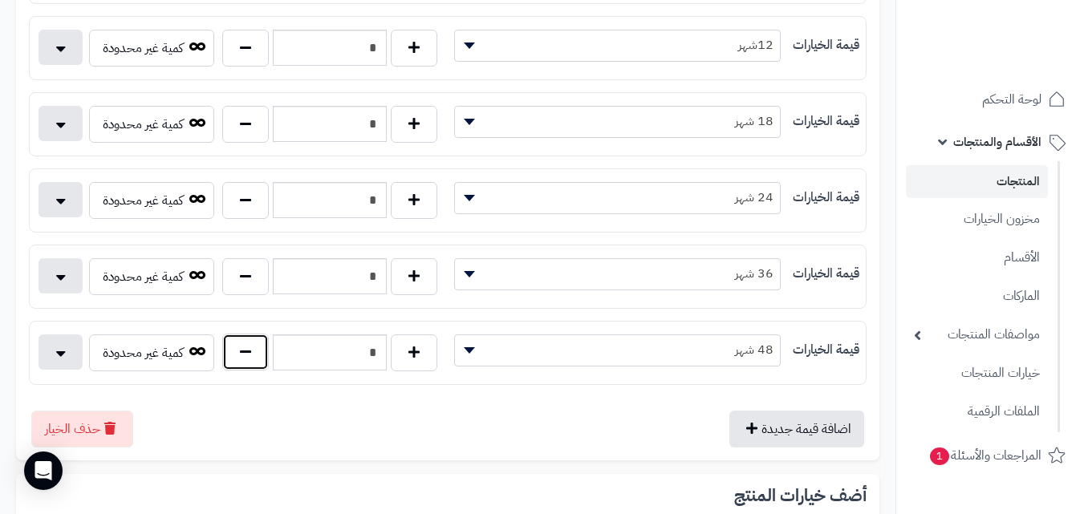
click at [232, 348] on button "button" at bounding box center [245, 352] width 47 height 37
type input "*"
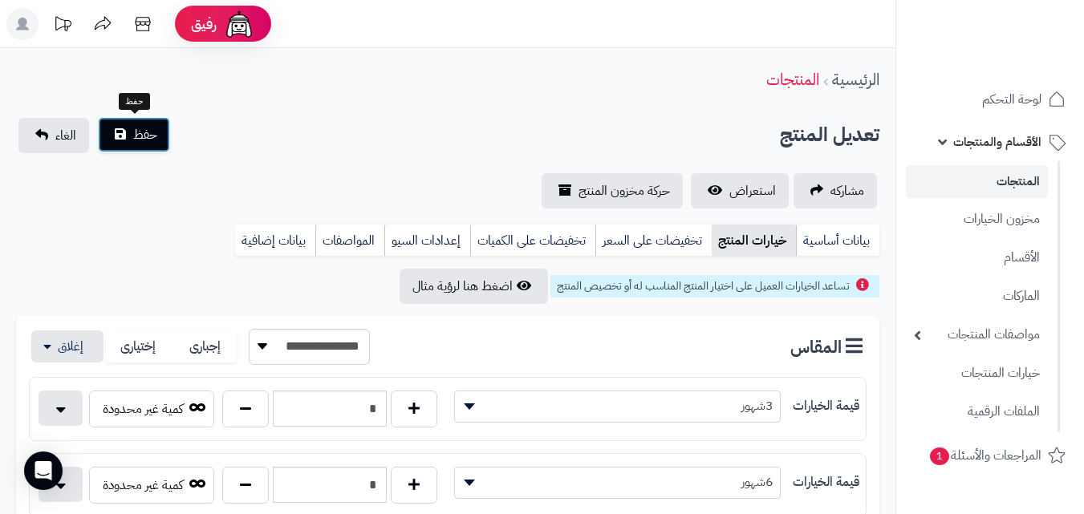
click at [154, 137] on span "حفظ" at bounding box center [145, 134] width 24 height 19
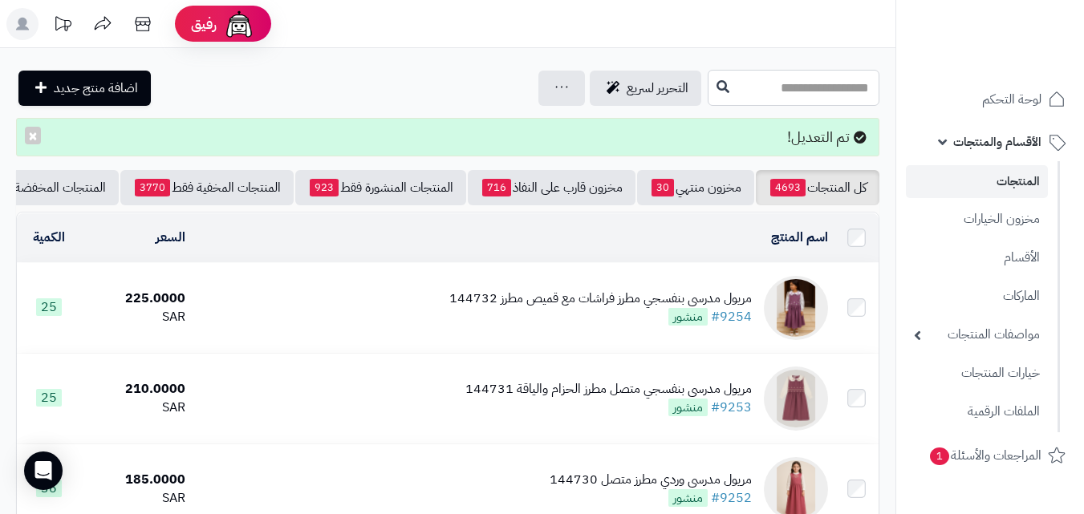
click at [752, 83] on input "text" at bounding box center [794, 88] width 172 height 36
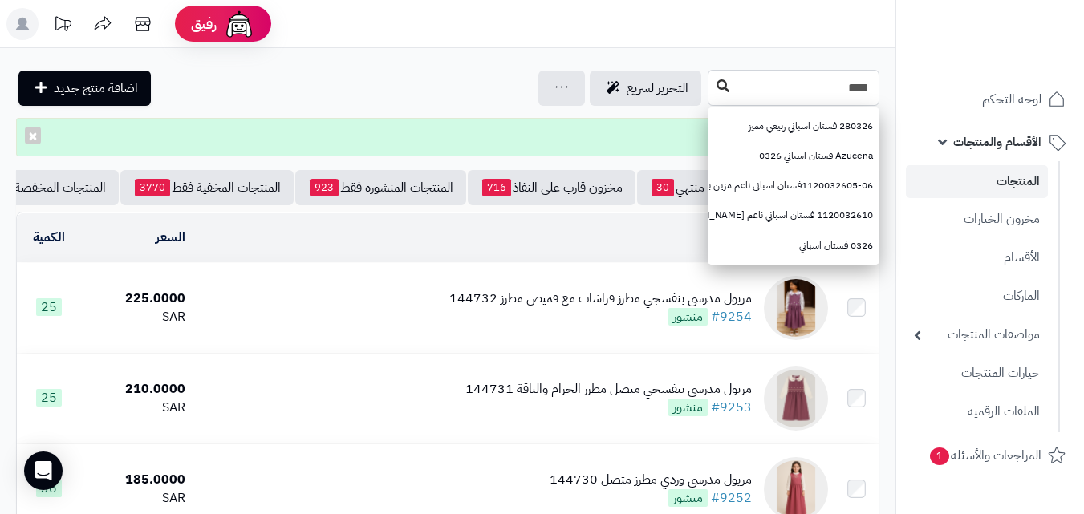
type input "****"
click at [711, 77] on button at bounding box center [723, 86] width 24 height 30
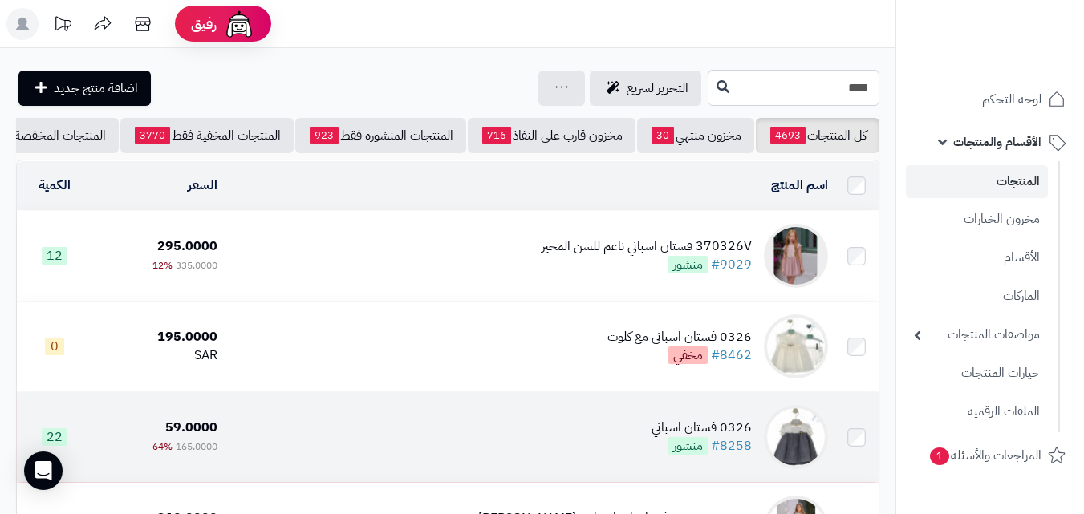
click at [539, 448] on td "0326 فستان اسباني #8258 منشور" at bounding box center [529, 437] width 611 height 90
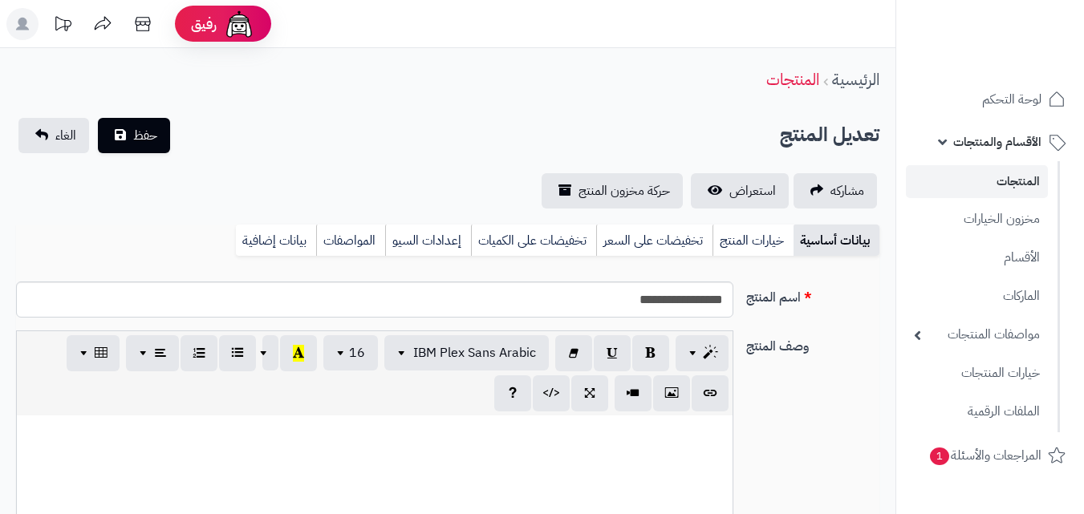
scroll to position [233, 0]
click at [749, 237] on link "خيارات المنتج" at bounding box center [753, 241] width 81 height 32
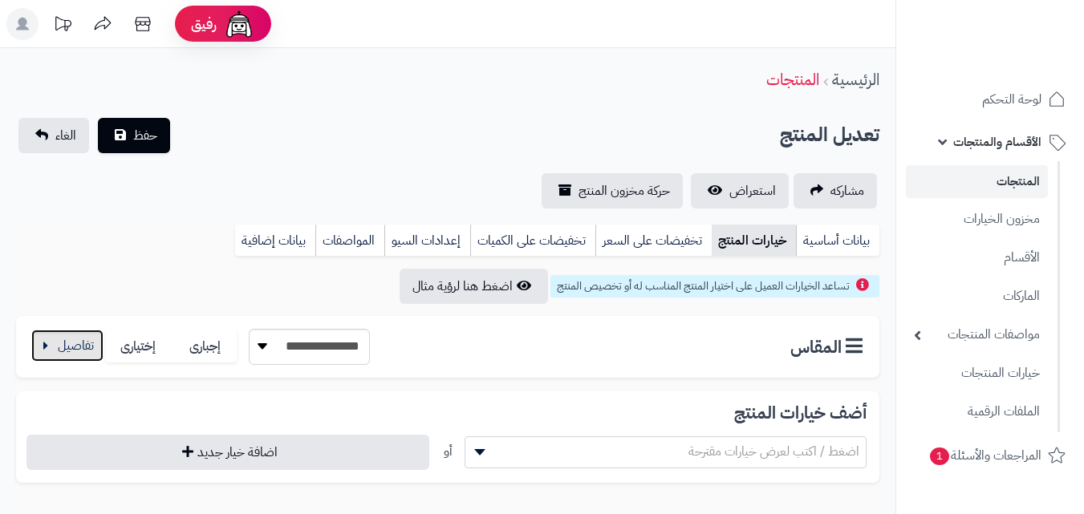
click at [51, 336] on button "button" at bounding box center [67, 346] width 72 height 32
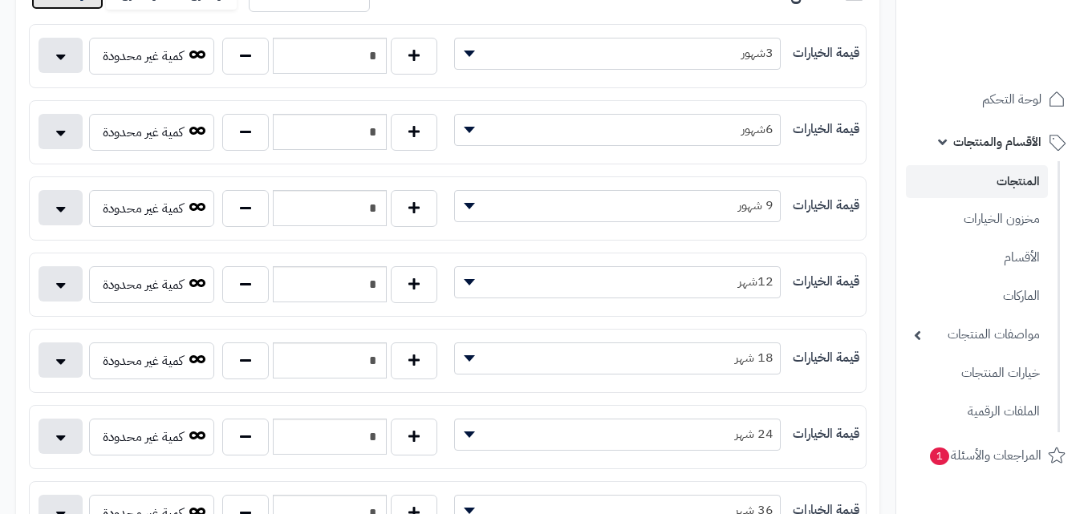
scroll to position [372, 0]
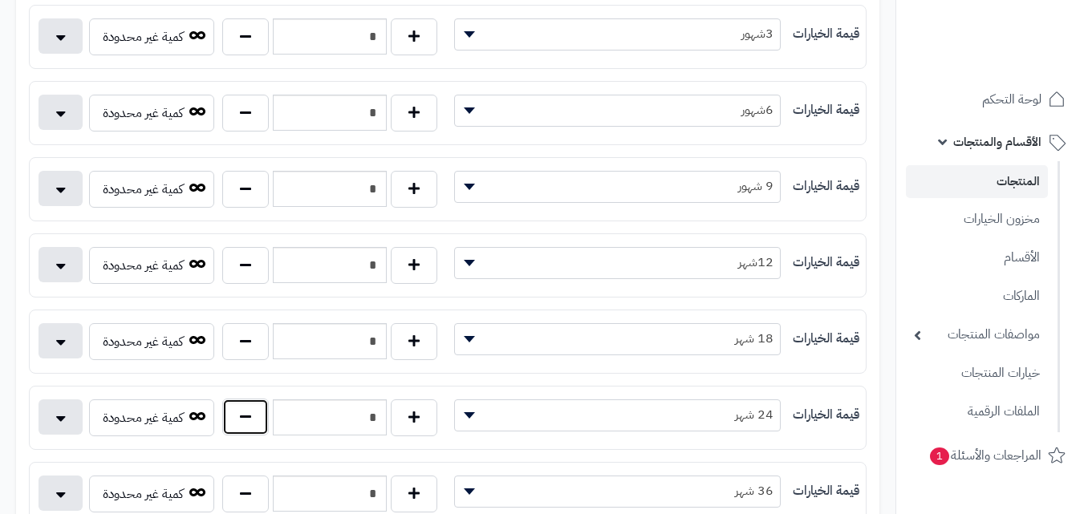
click at [241, 425] on button "button" at bounding box center [245, 417] width 47 height 37
type input "*"
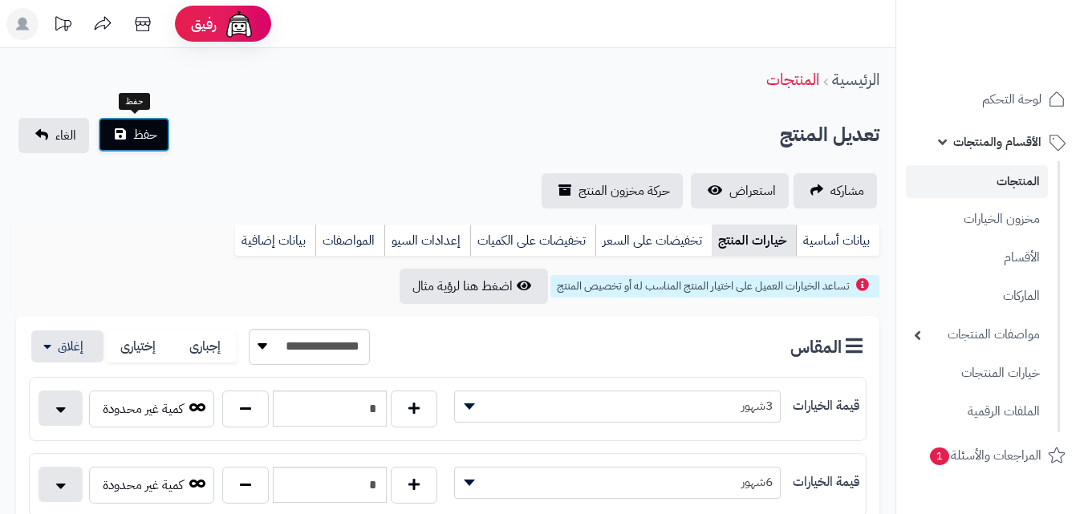
click at [116, 146] on button "حفظ" at bounding box center [134, 134] width 72 height 35
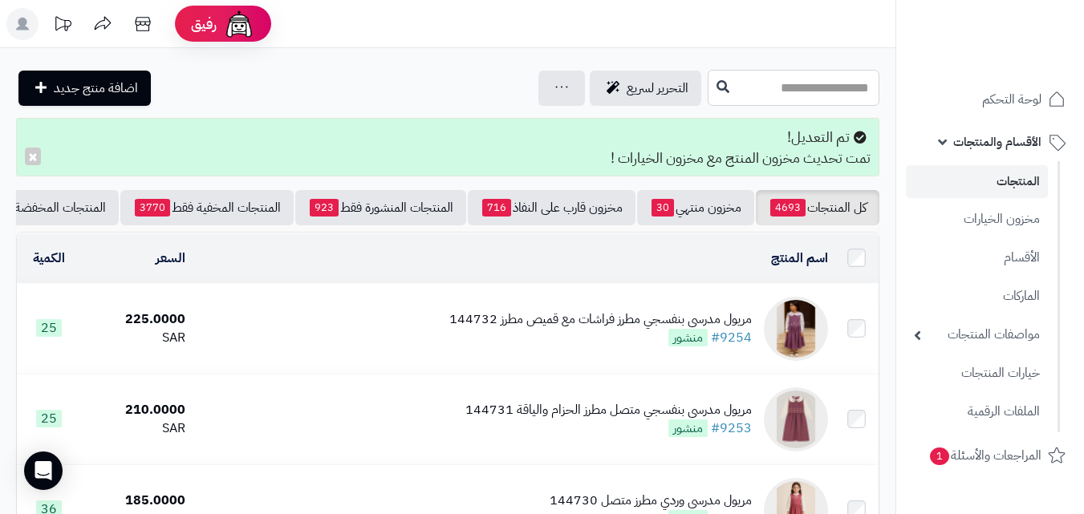
click at [773, 94] on input "text" at bounding box center [794, 88] width 172 height 36
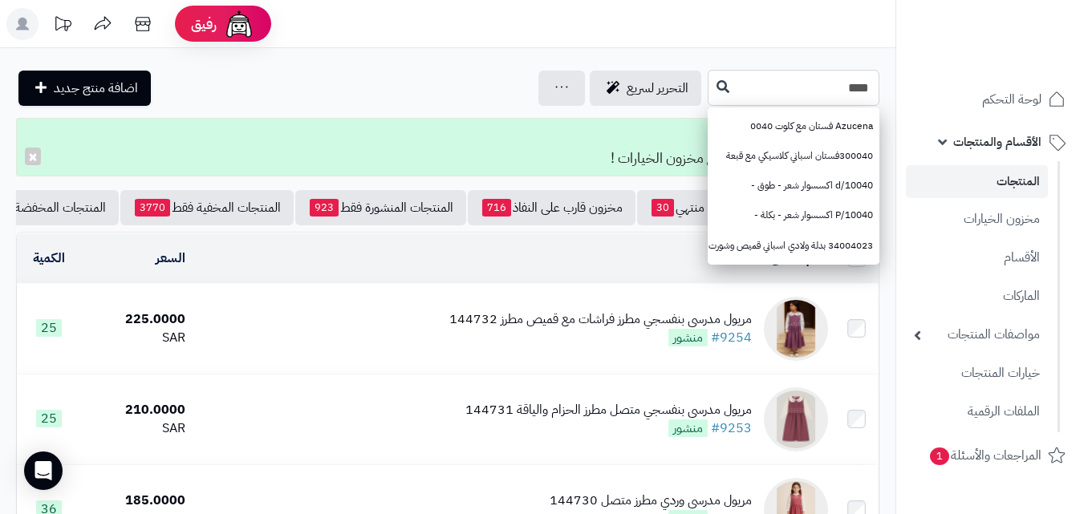
click at [708, 92] on input "****" at bounding box center [794, 88] width 172 height 36
type input "****"
click at [717, 91] on icon at bounding box center [723, 85] width 13 height 13
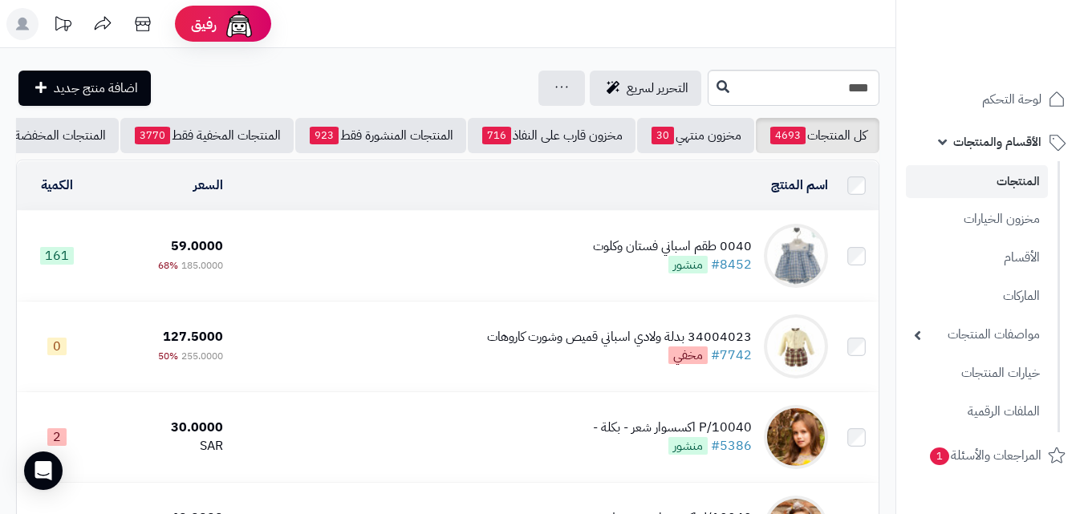
click at [494, 242] on td "0040 طقم اسباني فستان وكلوت #8452 منشور" at bounding box center [532, 256] width 605 height 90
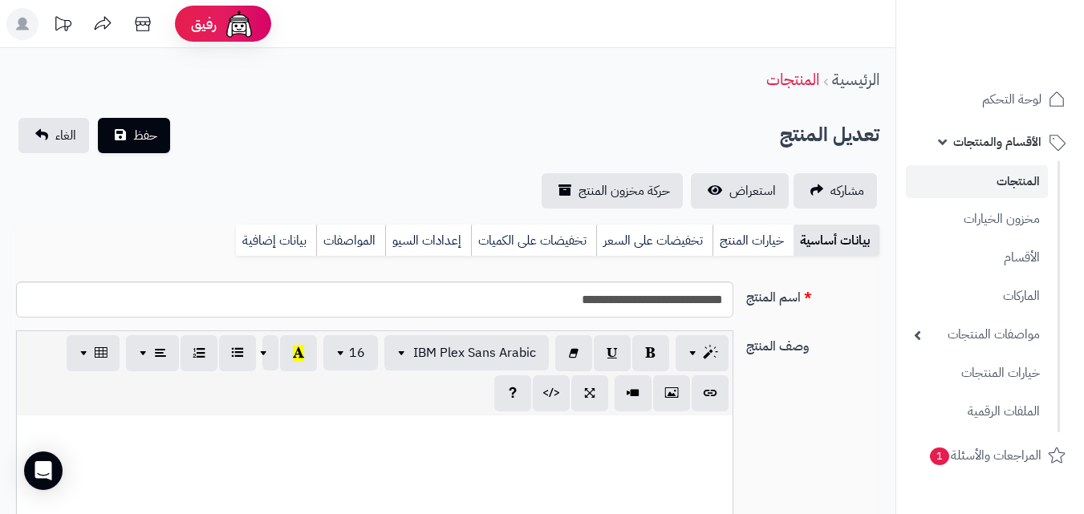
click at [733, 242] on link "خيارات المنتج" at bounding box center [753, 241] width 81 height 32
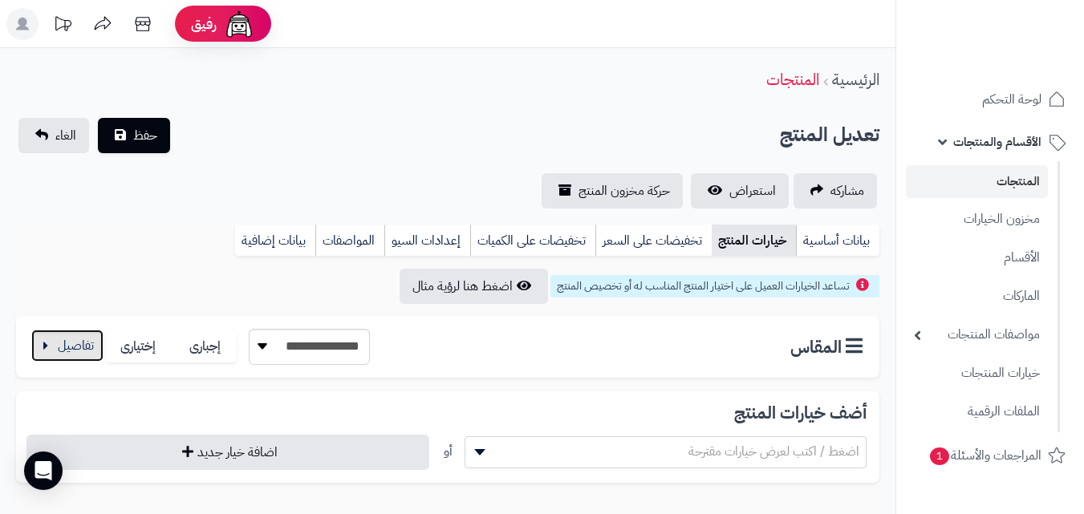
click at [94, 349] on button "button" at bounding box center [67, 346] width 72 height 32
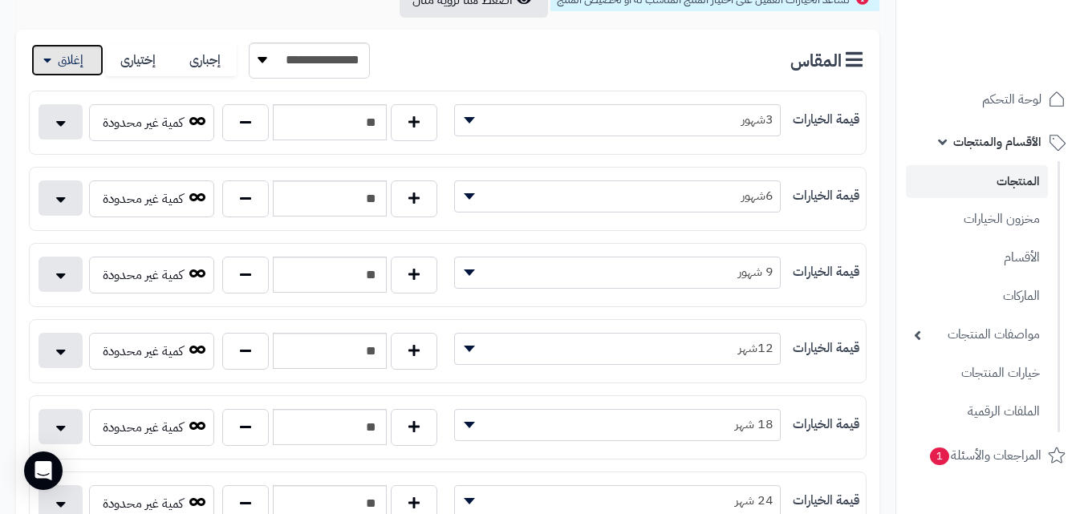
scroll to position [342, 0]
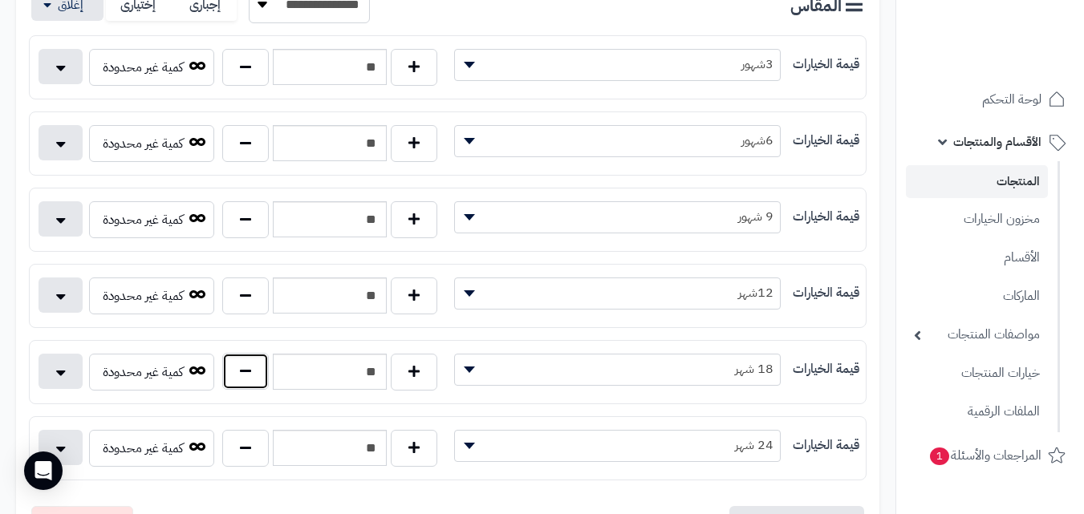
click at [249, 374] on button "button" at bounding box center [245, 371] width 47 height 37
type input "**"
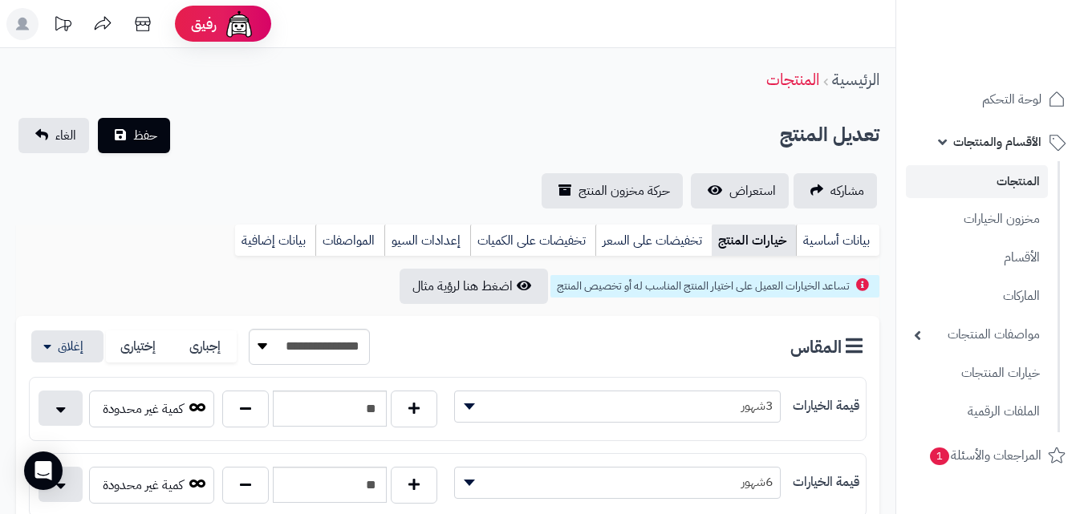
click at [102, 161] on div "**********" at bounding box center [448, 163] width 896 height 91
click at [108, 141] on button "حفظ" at bounding box center [134, 134] width 72 height 35
